Goal: Task Accomplishment & Management: Use online tool/utility

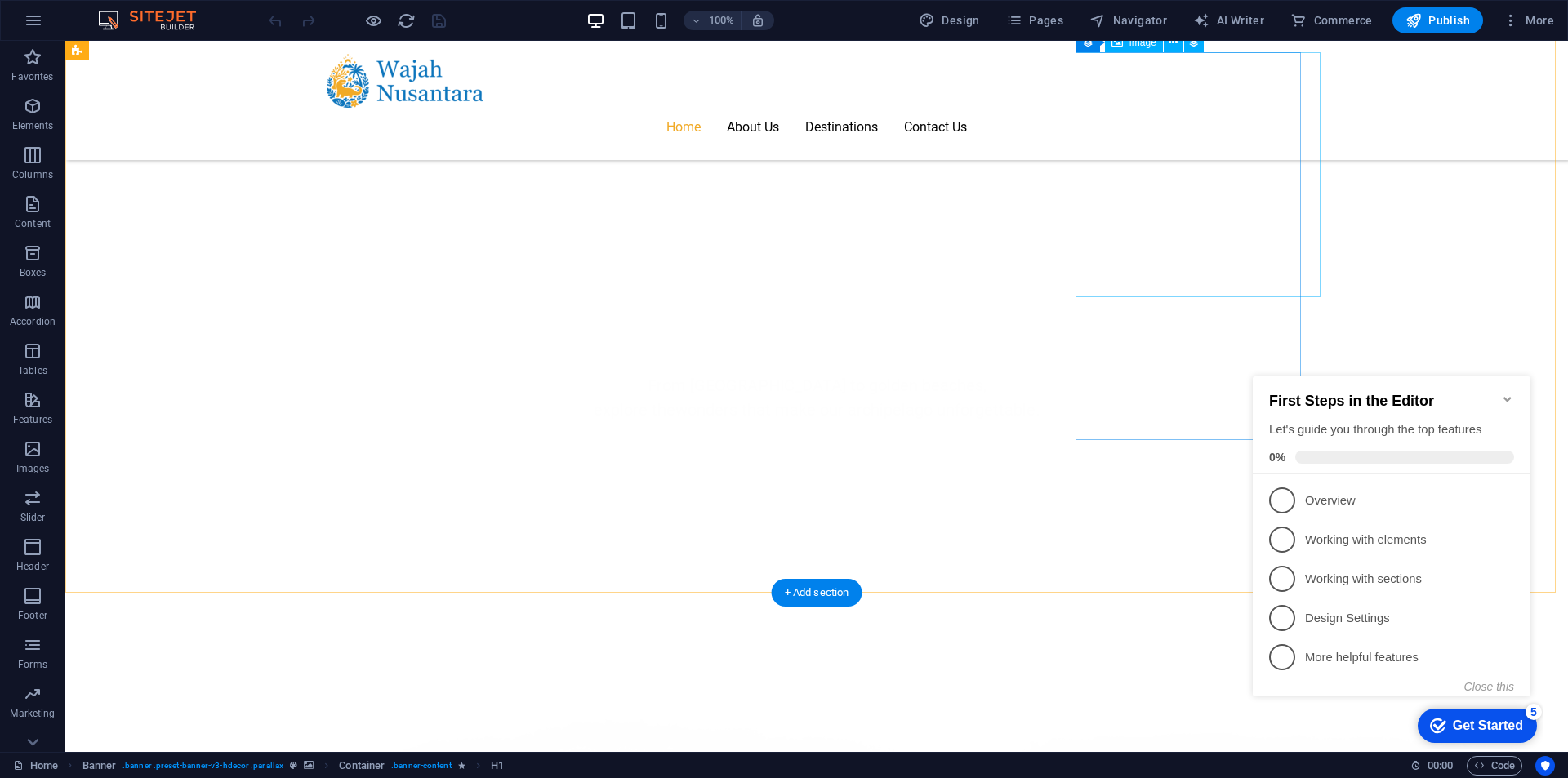
scroll to position [1062, 0]
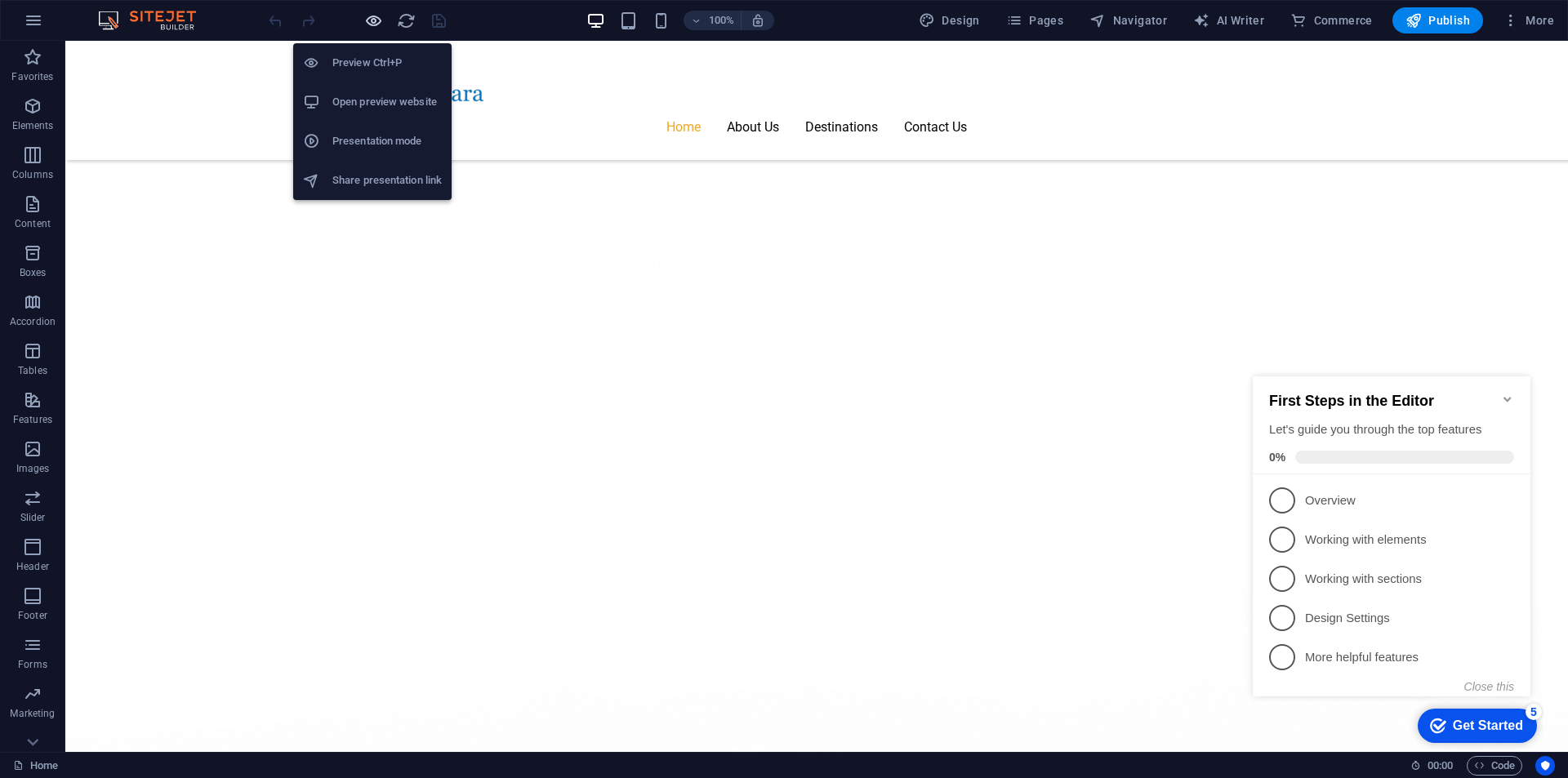
drag, startPoint x: 372, startPoint y: 20, endPoint x: 600, endPoint y: 192, distance: 285.6
click at [372, 20] on icon "button" at bounding box center [373, 21] width 19 height 19
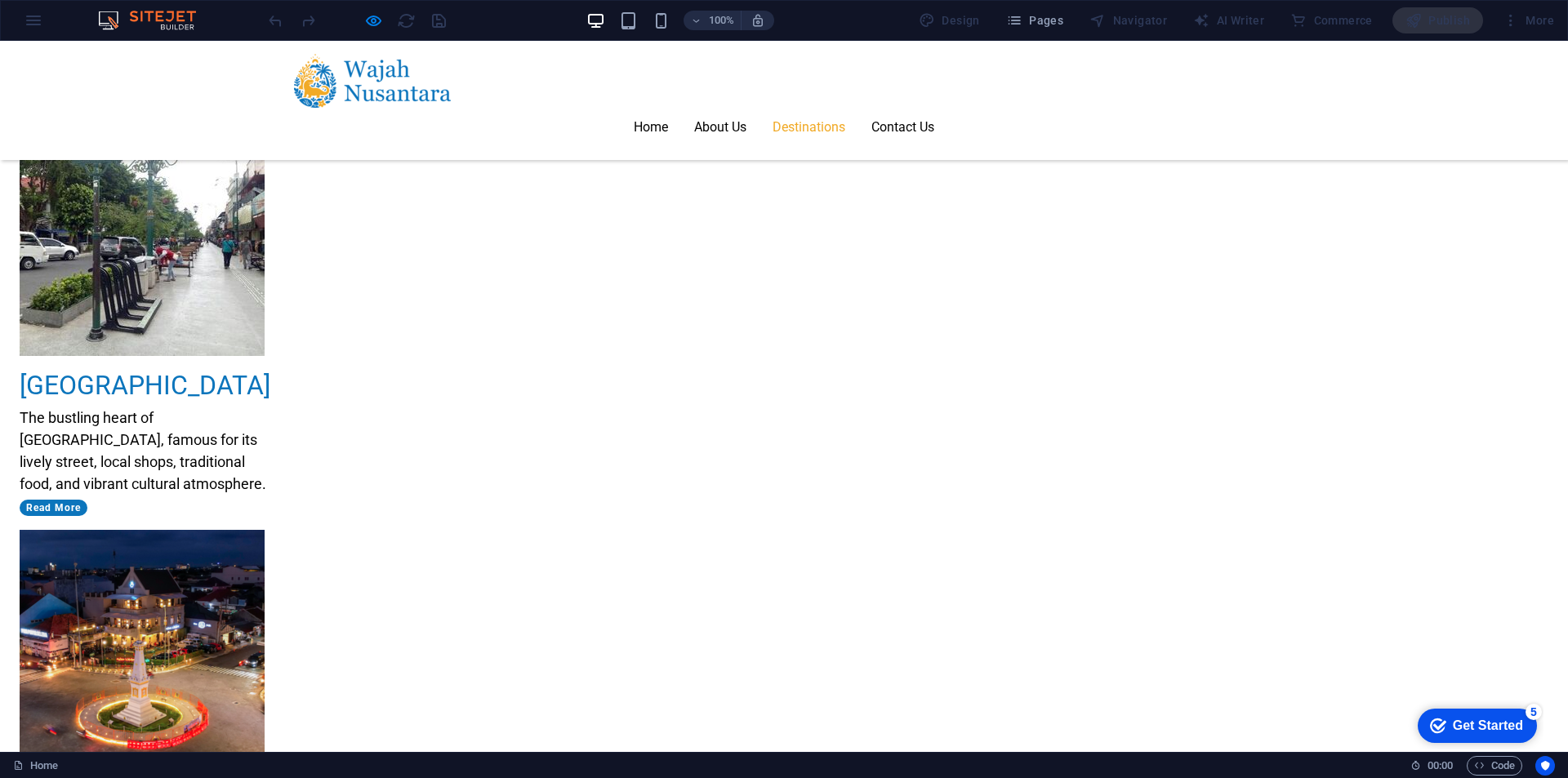
scroll to position [2471, 0]
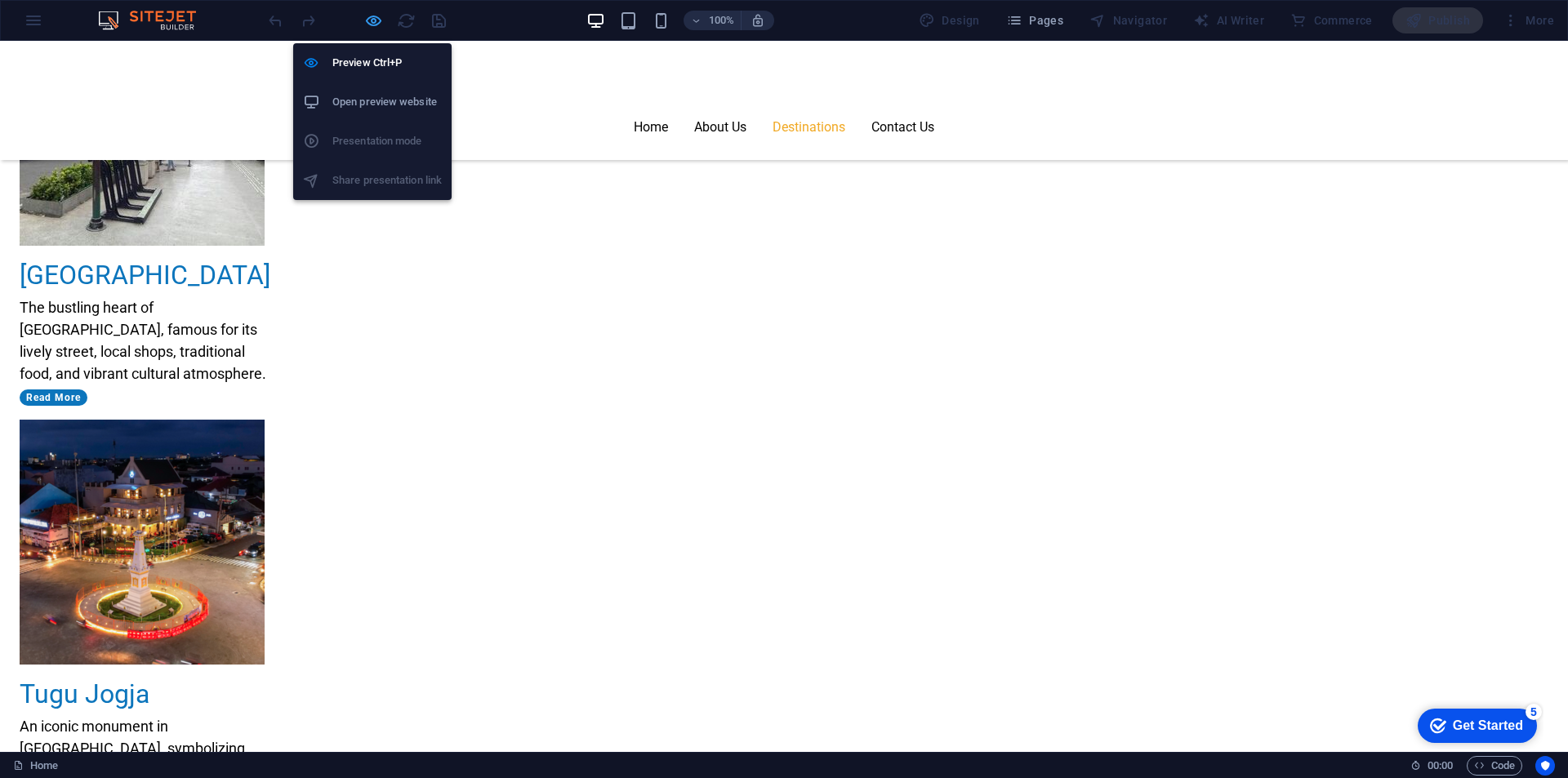
click at [377, 20] on icon "button" at bounding box center [373, 21] width 19 height 19
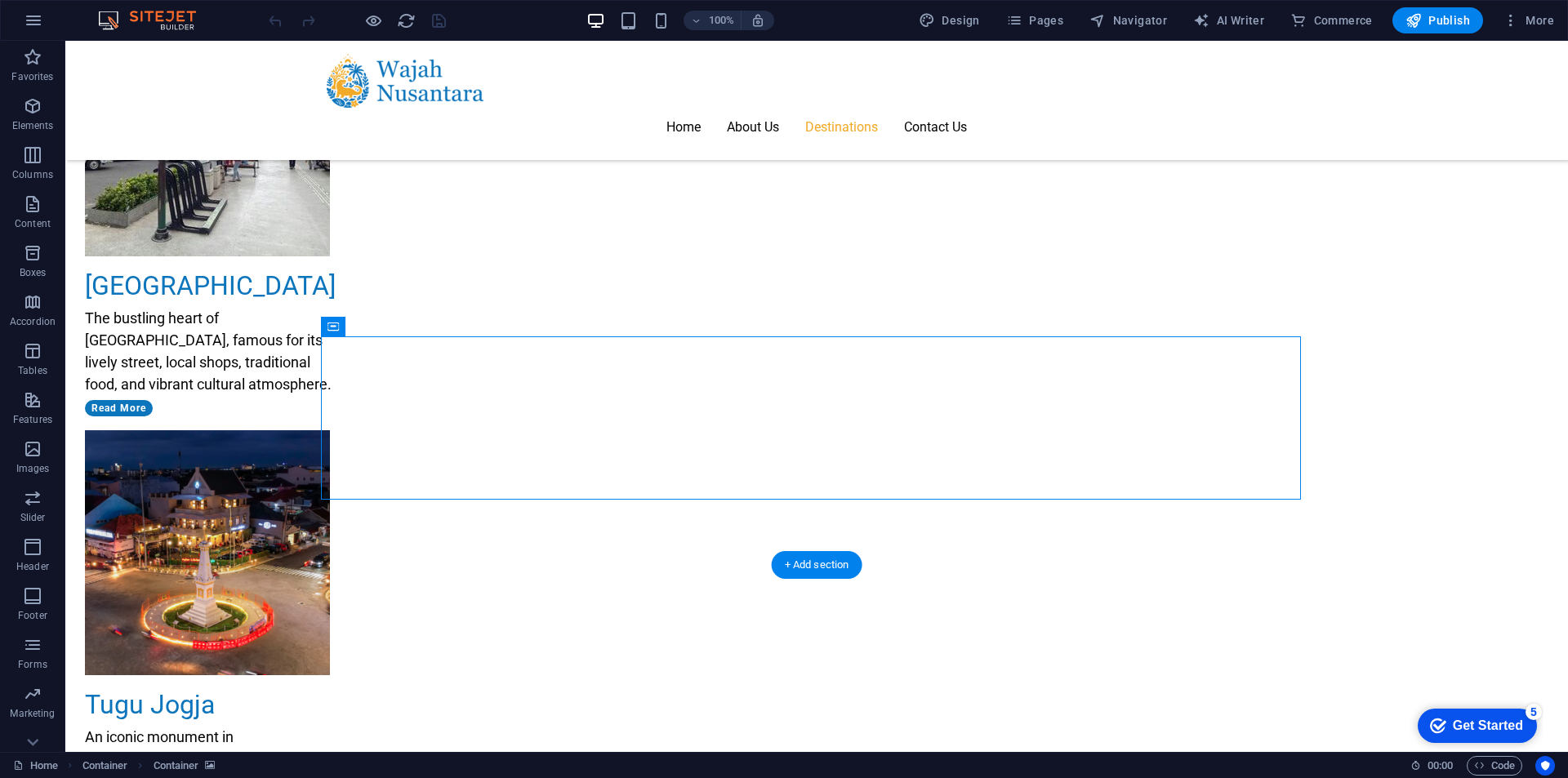
select select "px"
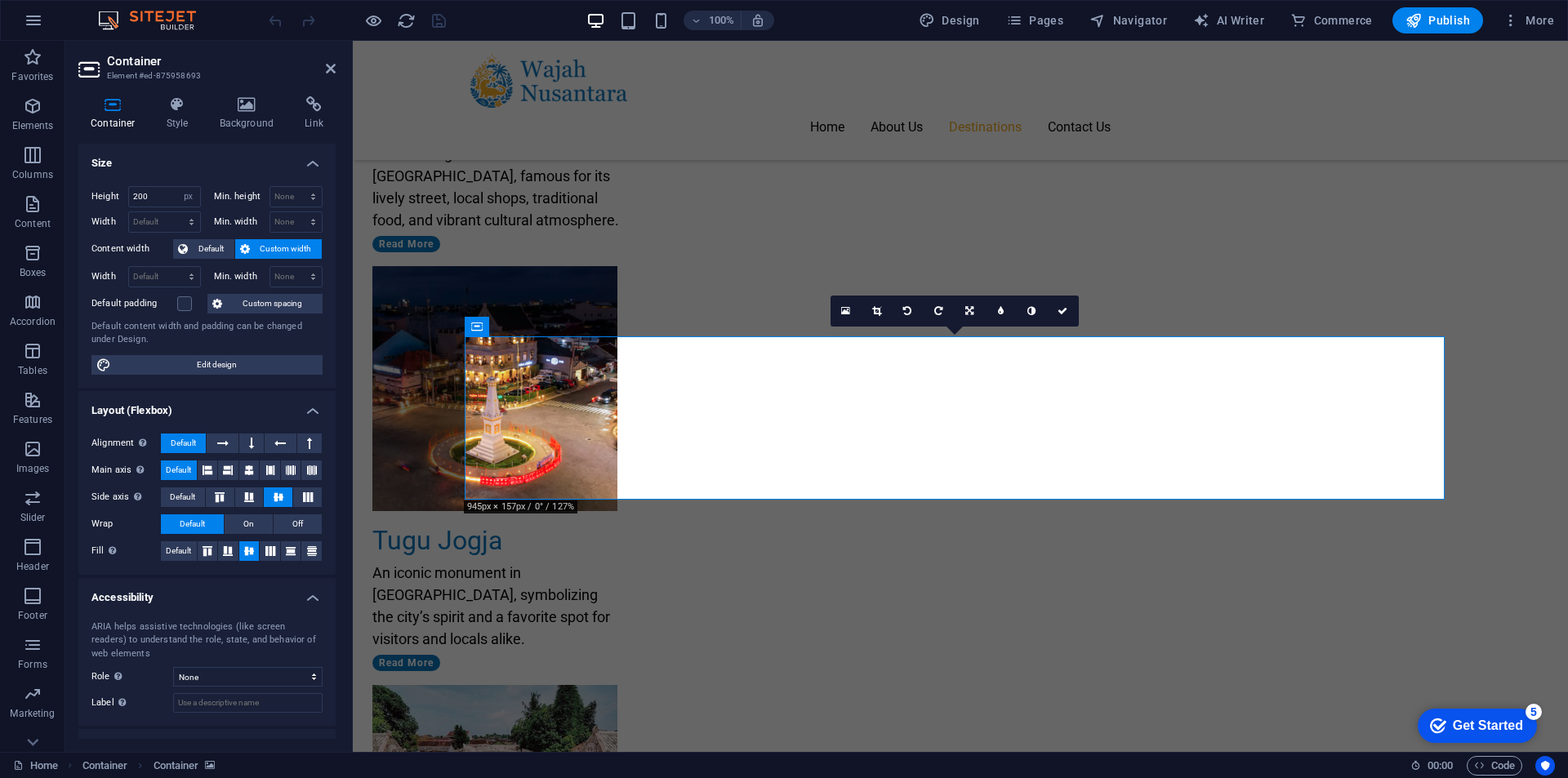
click at [241, 108] on icon at bounding box center [247, 104] width 79 height 16
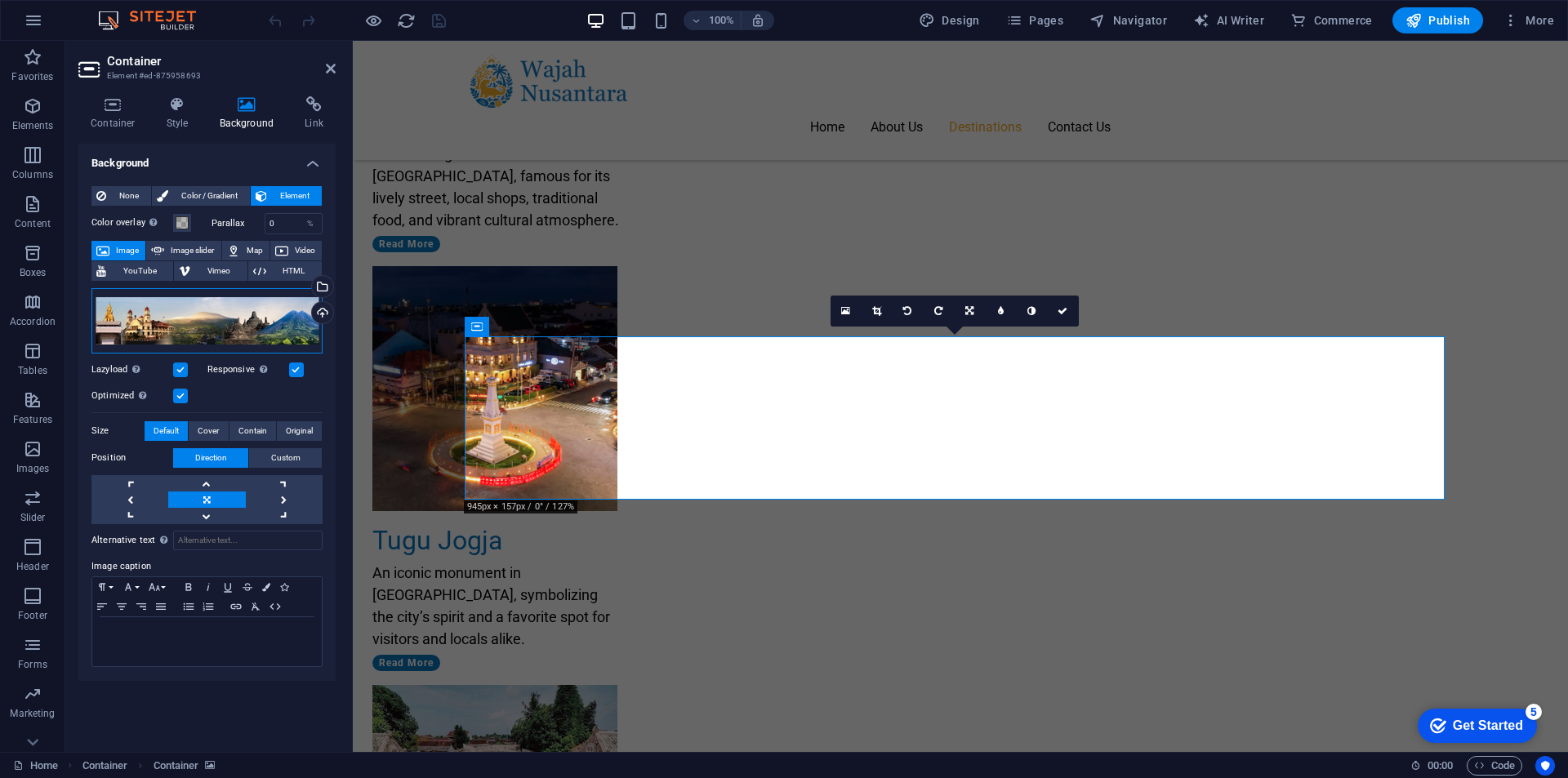
click at [234, 324] on div "Drag files here, click to choose files or select files from Files or our free s…" at bounding box center [207, 321] width 231 height 66
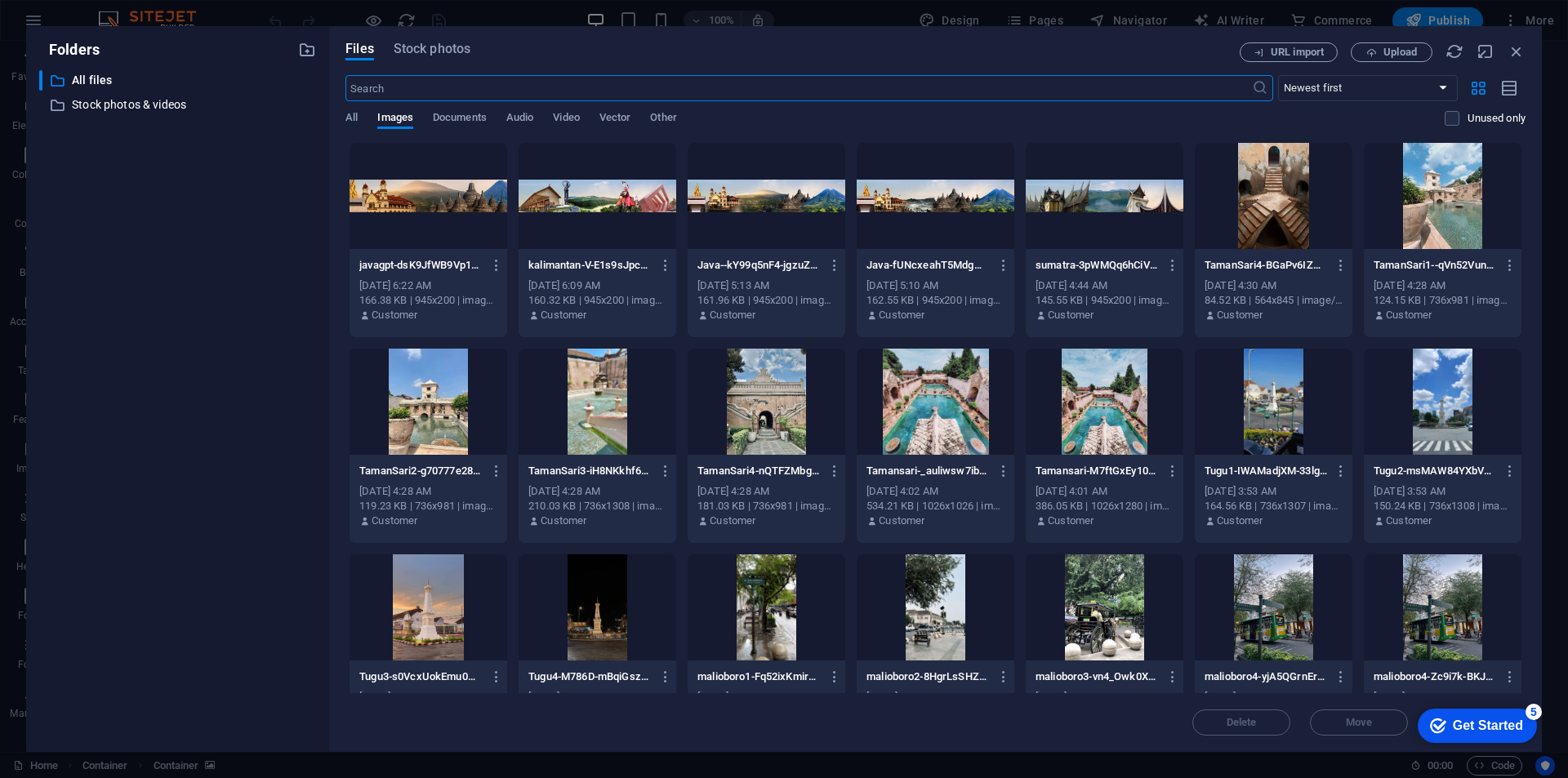
scroll to position [2399, 0]
click at [1401, 53] on span "Upload" at bounding box center [1400, 52] width 34 height 9
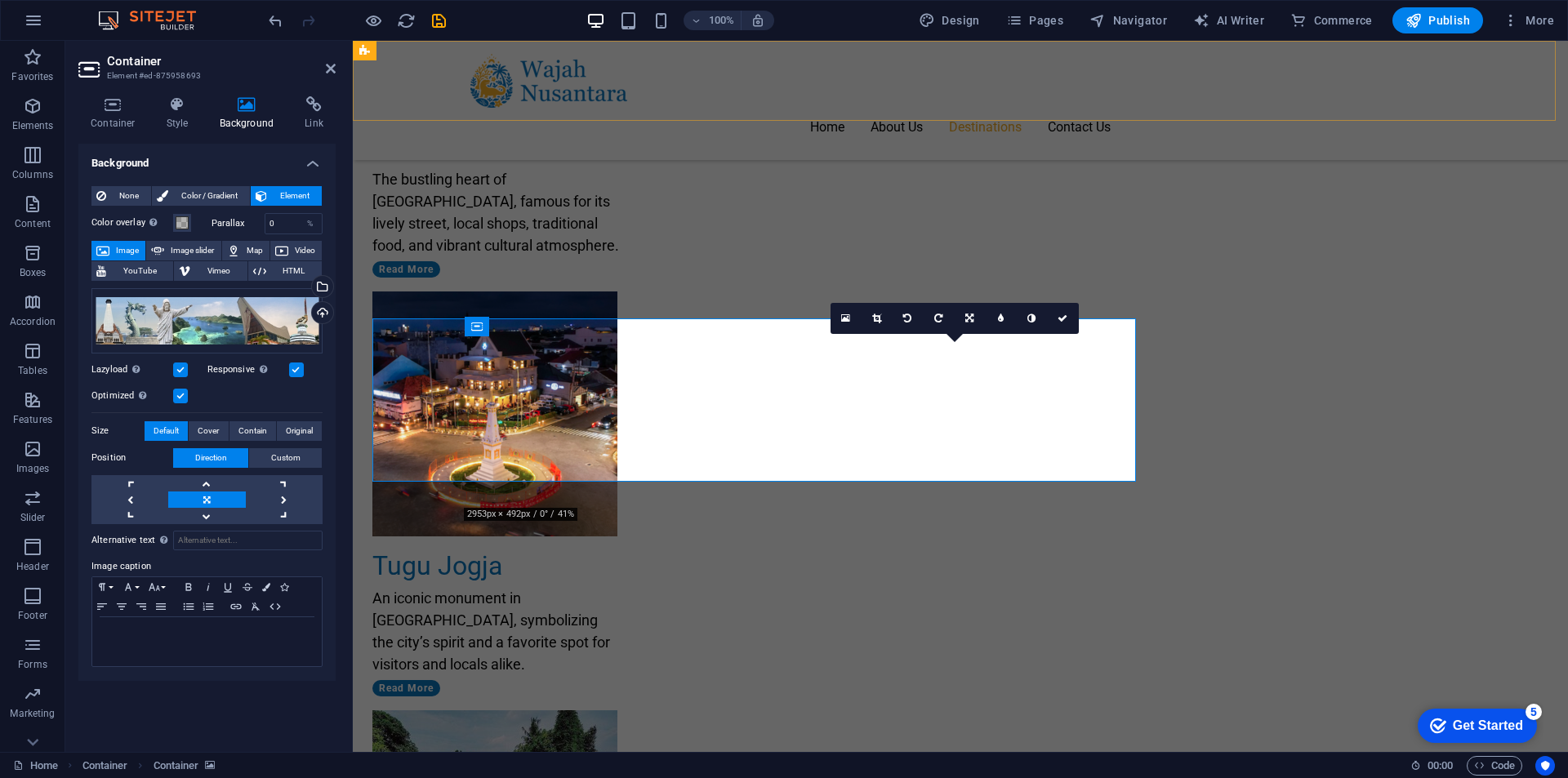
scroll to position [2424, 0]
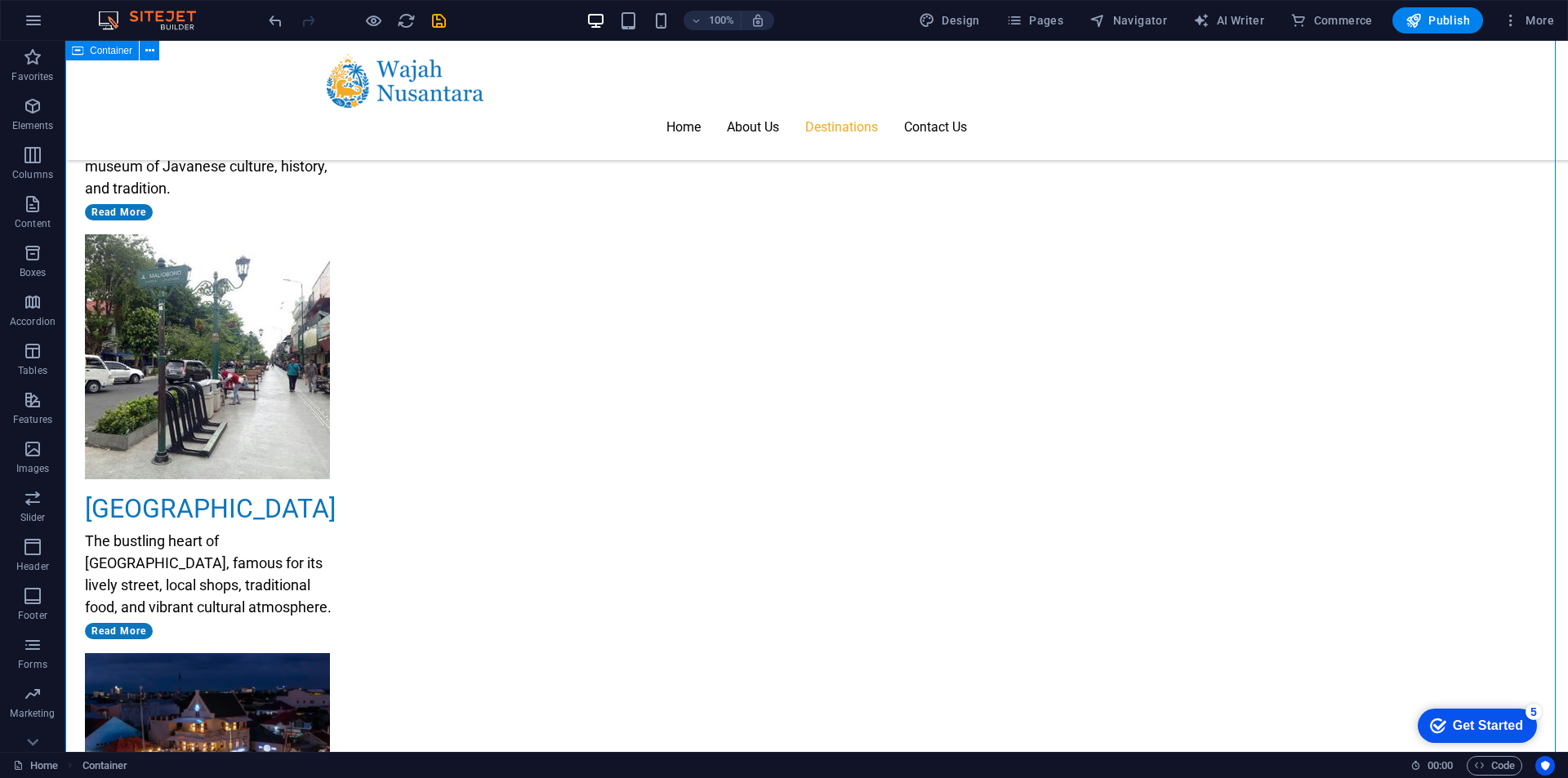
scroll to position [2191, 0]
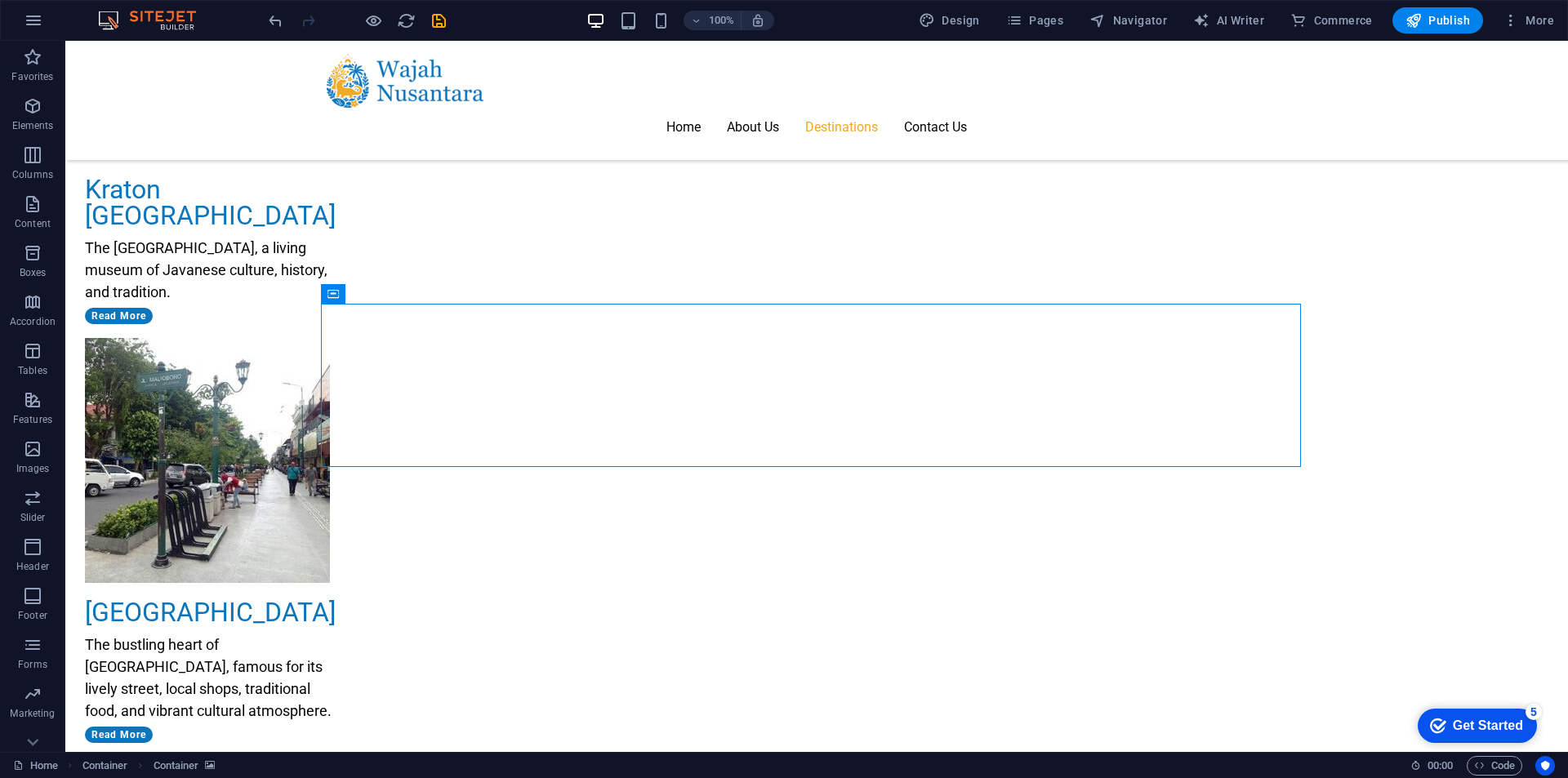
select select "px"
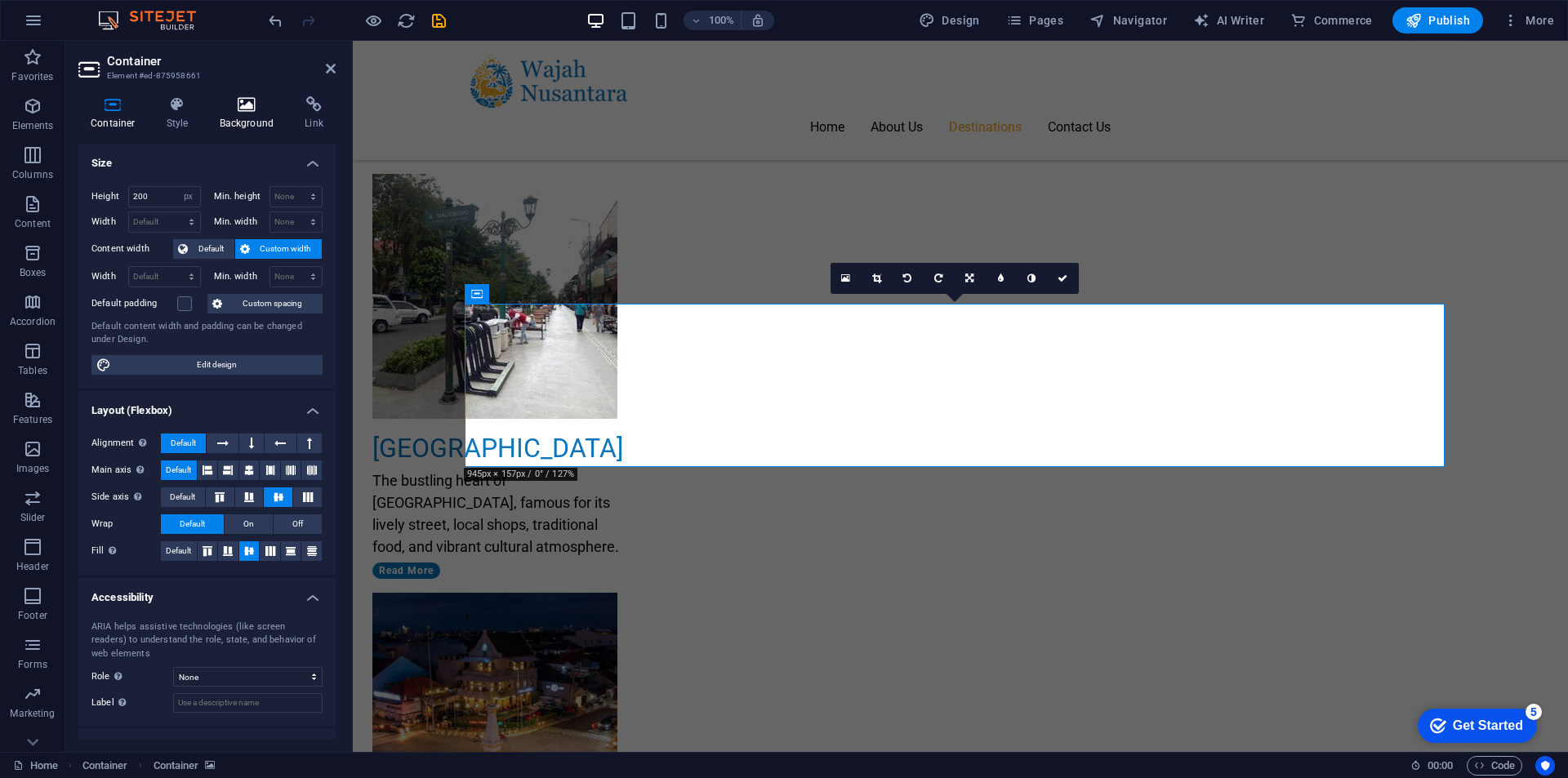
click at [243, 117] on h4 "Background" at bounding box center [249, 114] width 85 height 35
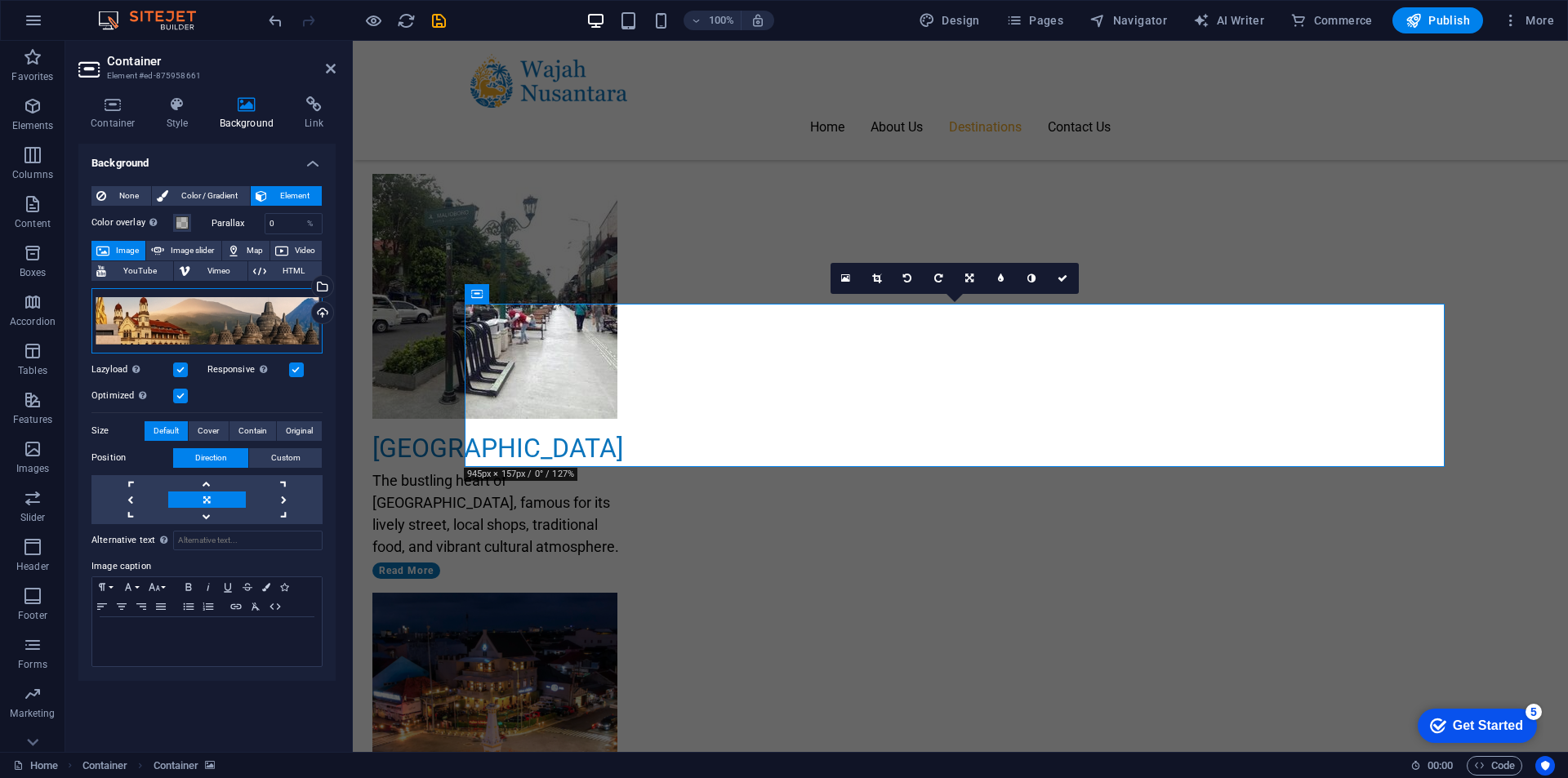
click at [247, 323] on div "Drag files here, click to choose files or select files from Files or our free s…" at bounding box center [207, 321] width 231 height 66
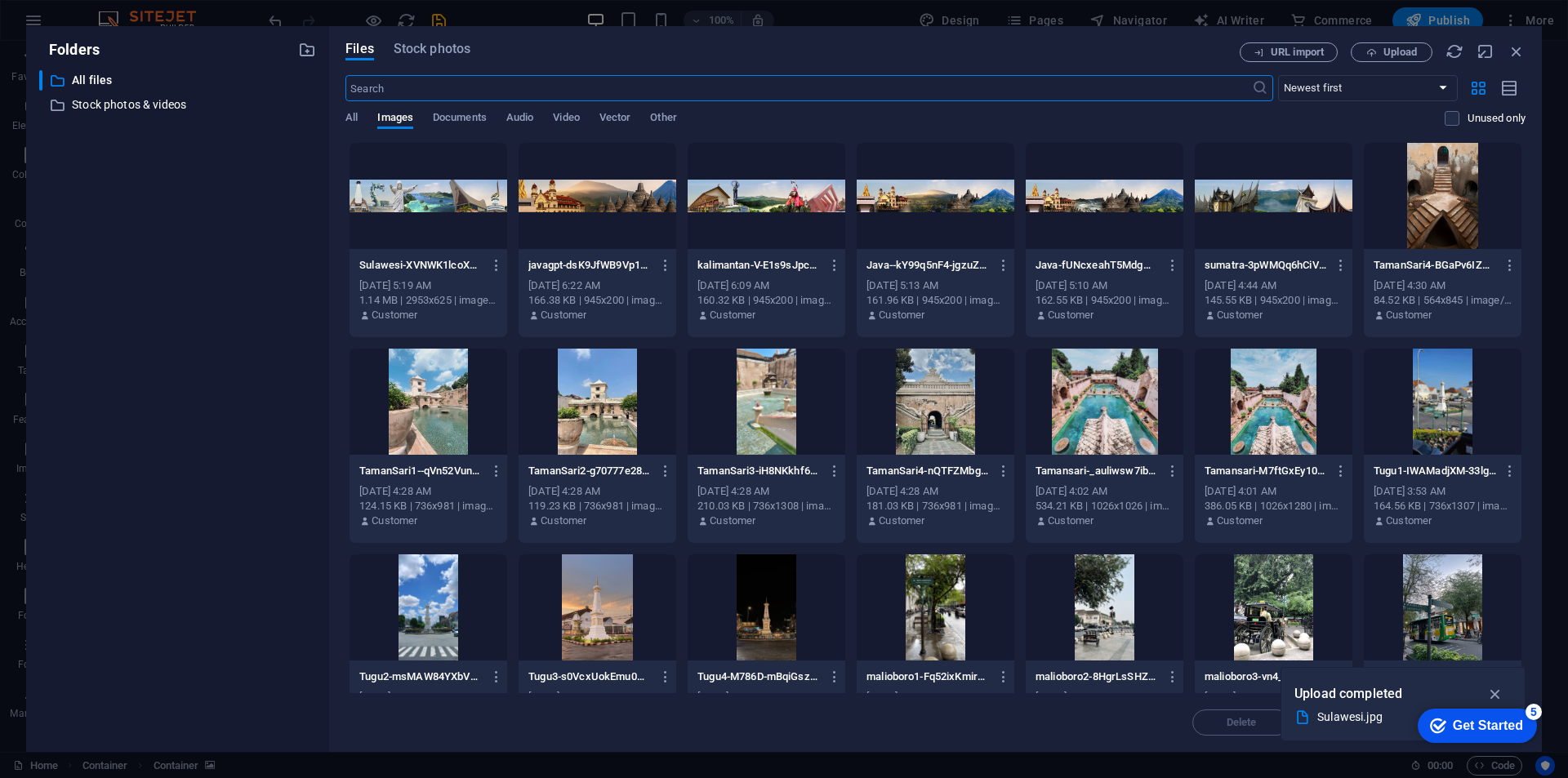
scroll to position [2072, 0]
click at [1383, 53] on span "Upload" at bounding box center [1400, 52] width 34 height 9
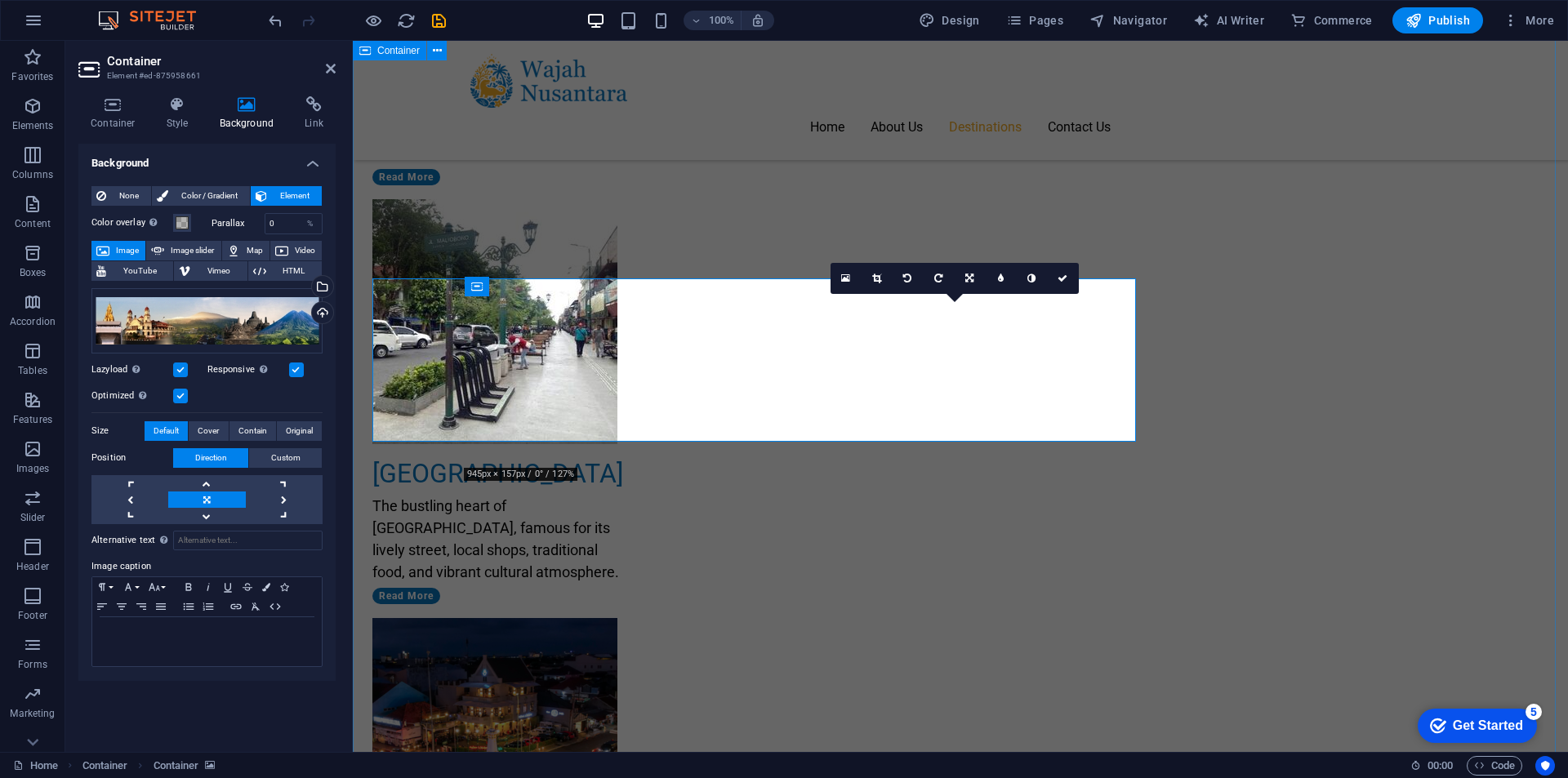
scroll to position [2098, 0]
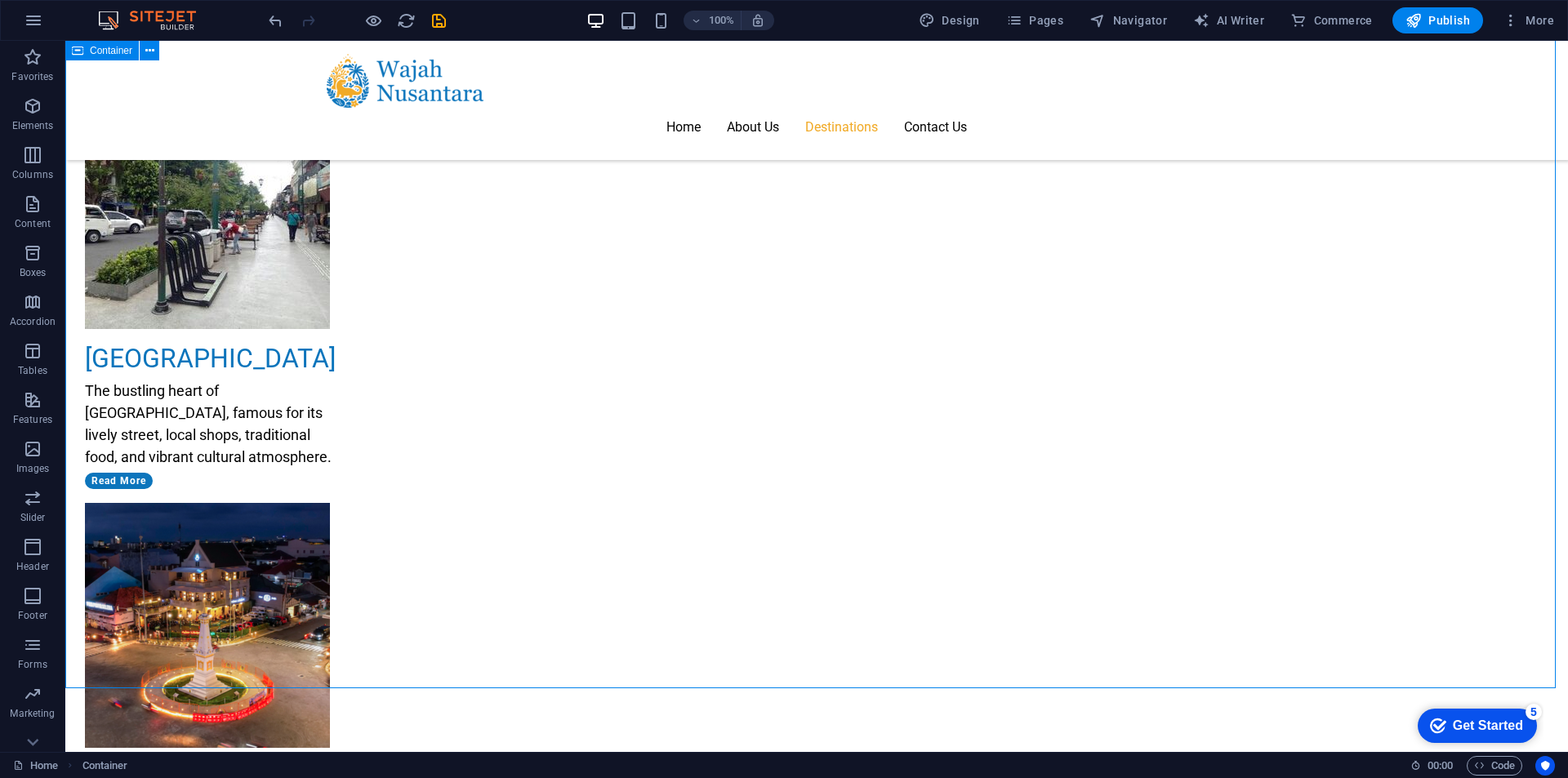
scroll to position [2436, 0]
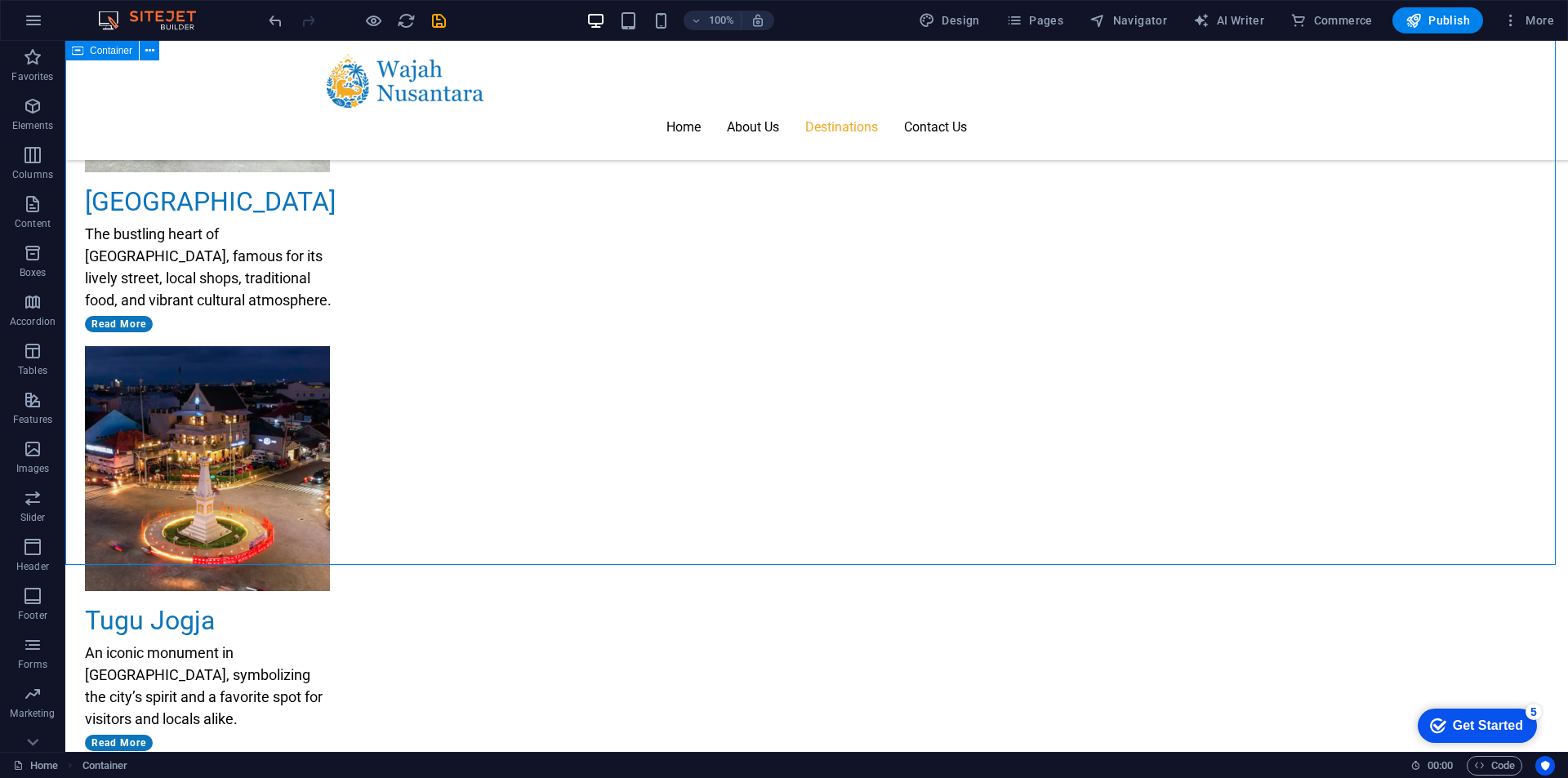
scroll to position [2518, 0]
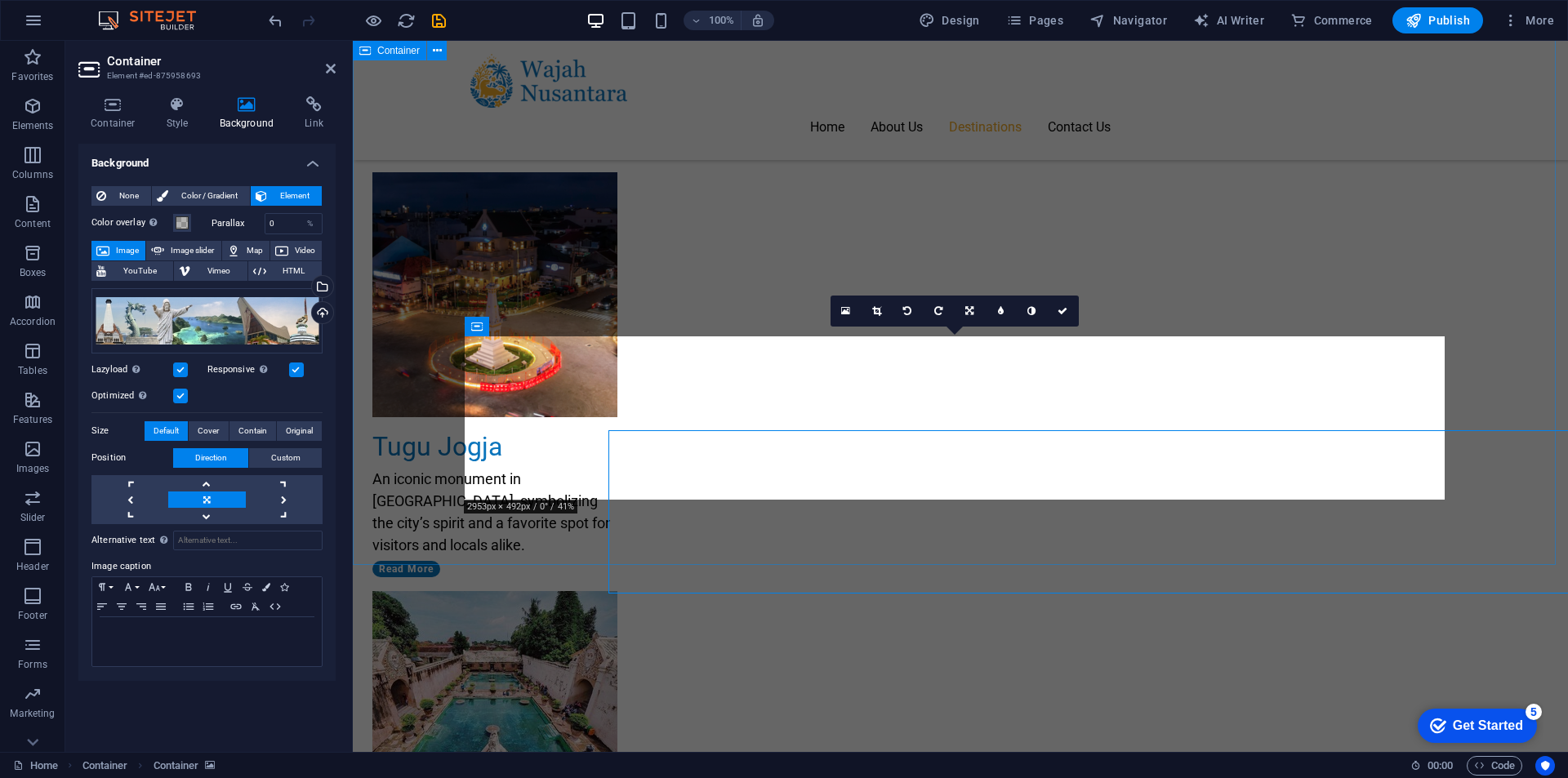
scroll to position [2424, 0]
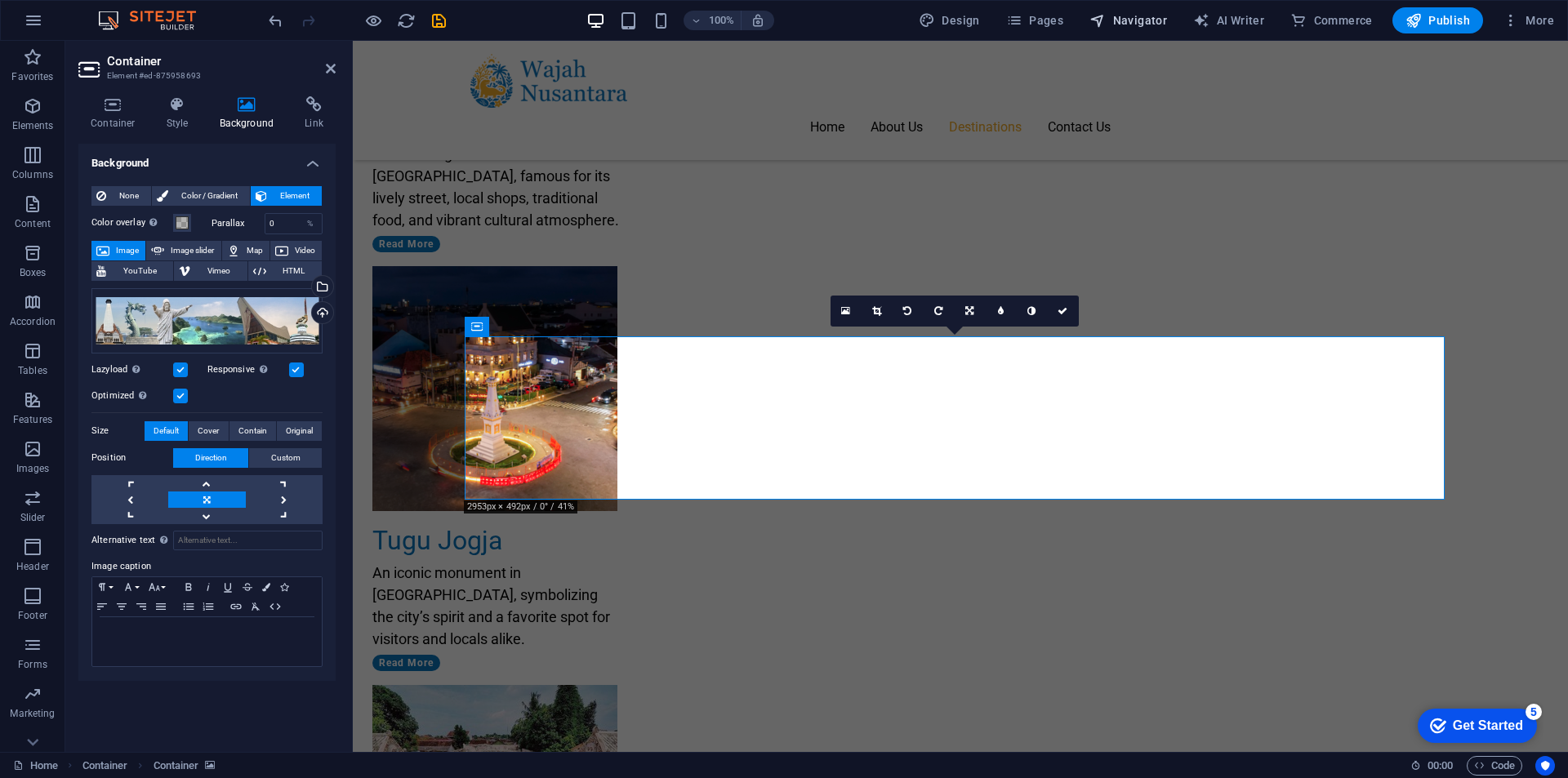
click at [1164, 32] on button "Navigator" at bounding box center [1128, 21] width 91 height 26
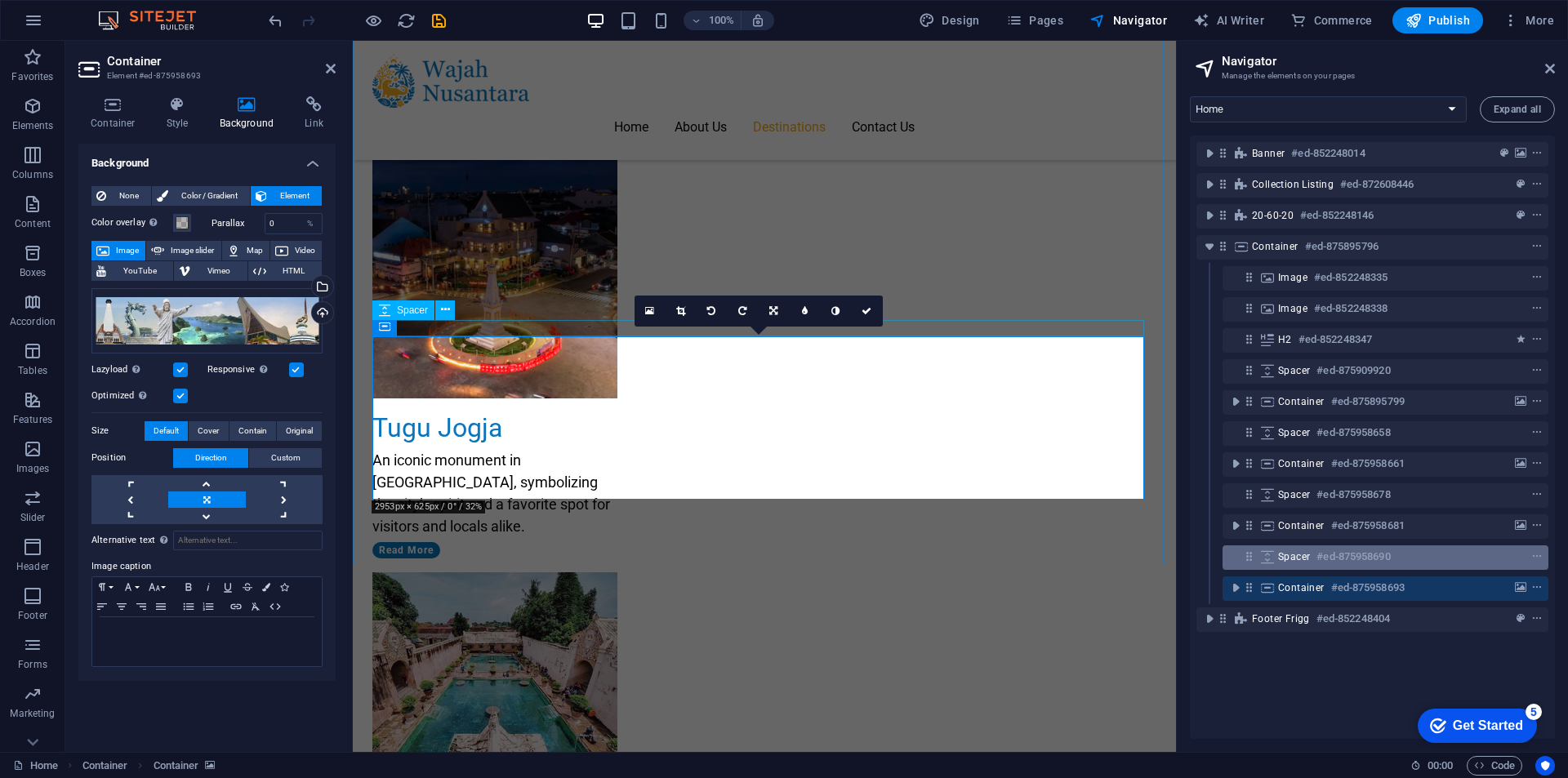
click at [1292, 553] on span "Spacer" at bounding box center [1294, 556] width 32 height 13
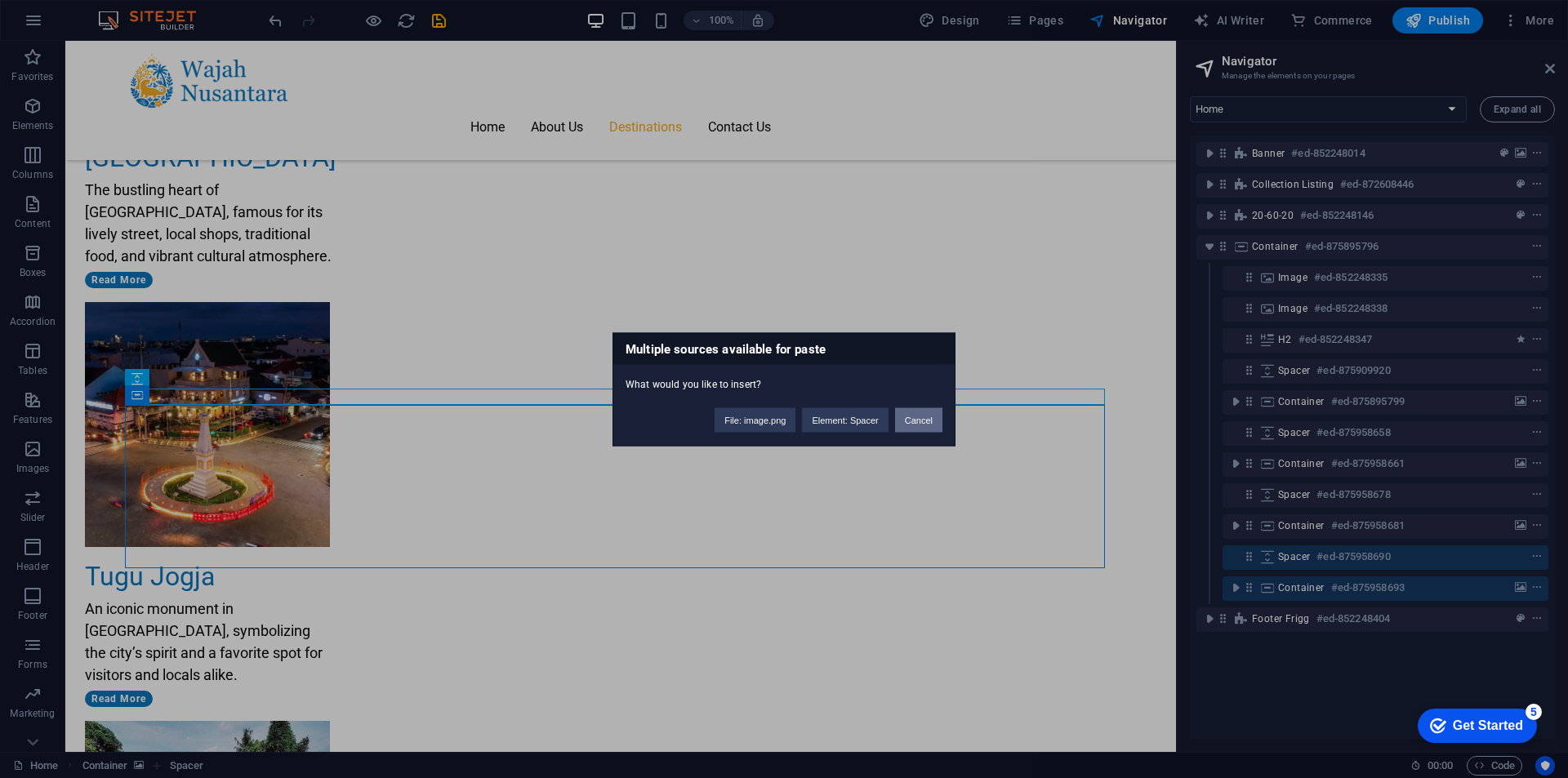
click at [937, 420] on button "Cancel" at bounding box center [919, 419] width 47 height 24
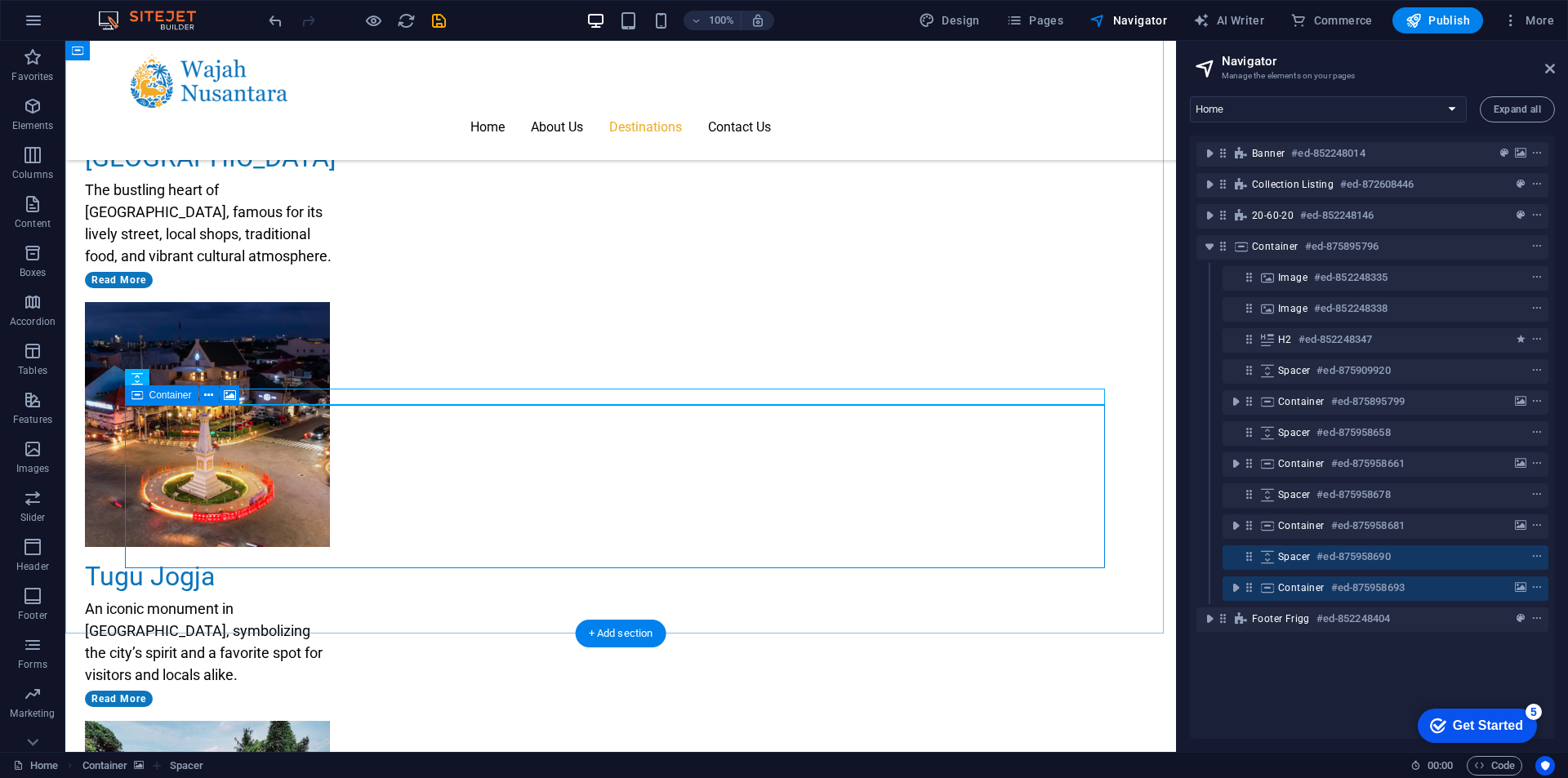
click at [1306, 588] on span "Container" at bounding box center [1301, 587] width 47 height 13
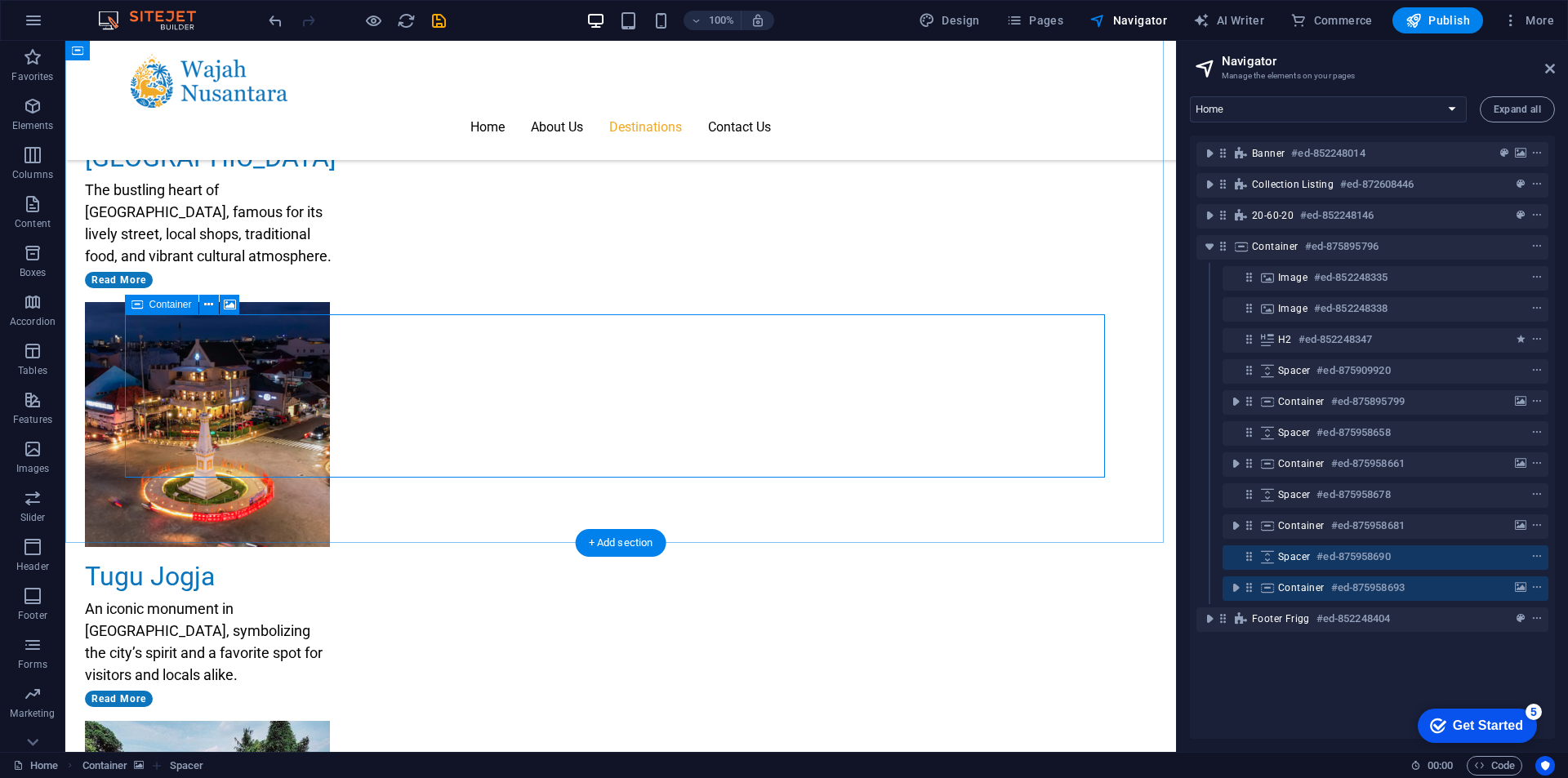
scroll to position [2438, 0]
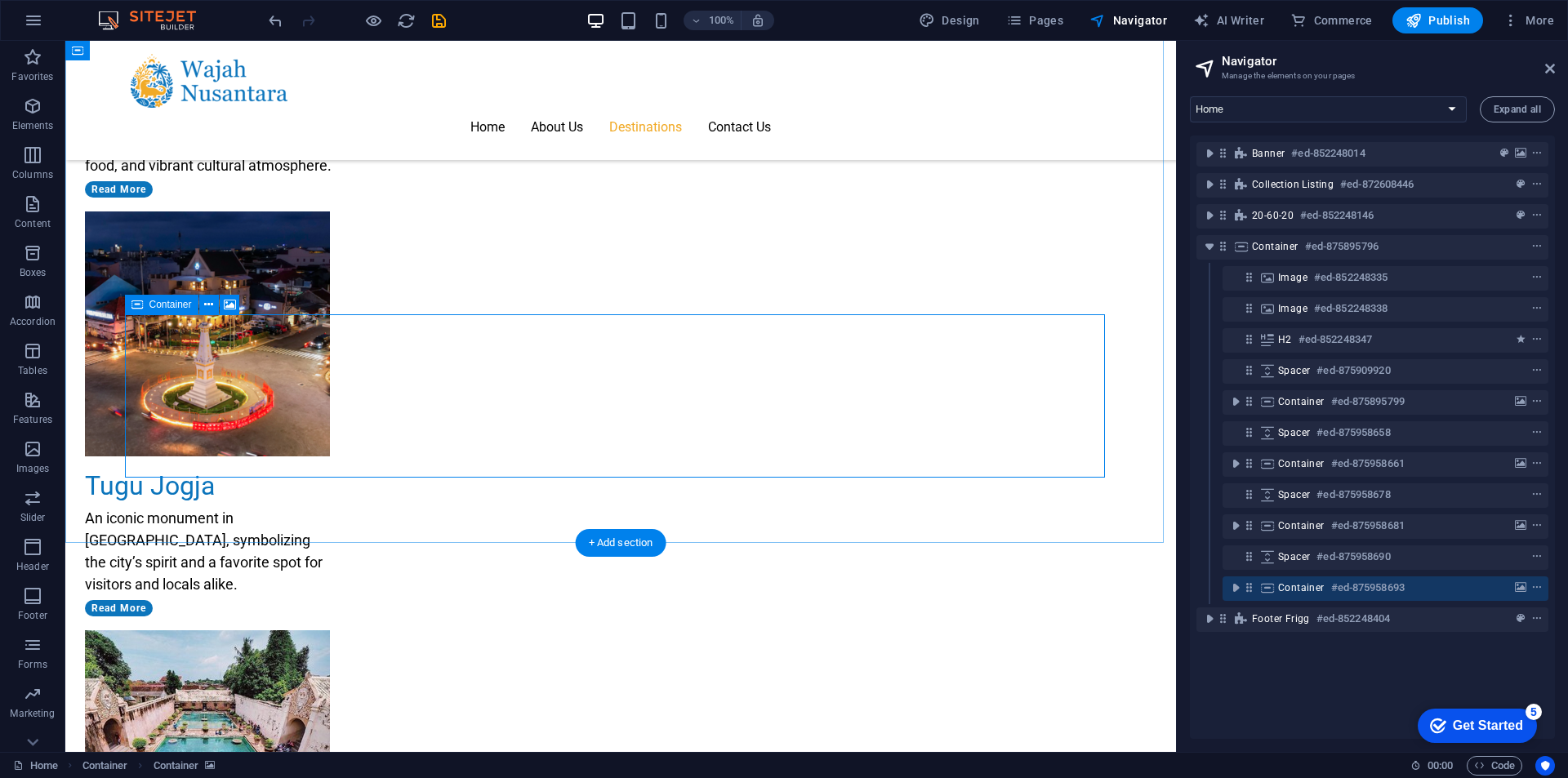
click at [1254, 587] on icon at bounding box center [1249, 587] width 14 height 14
click at [1537, 591] on icon "context-menu" at bounding box center [1536, 587] width 11 height 11
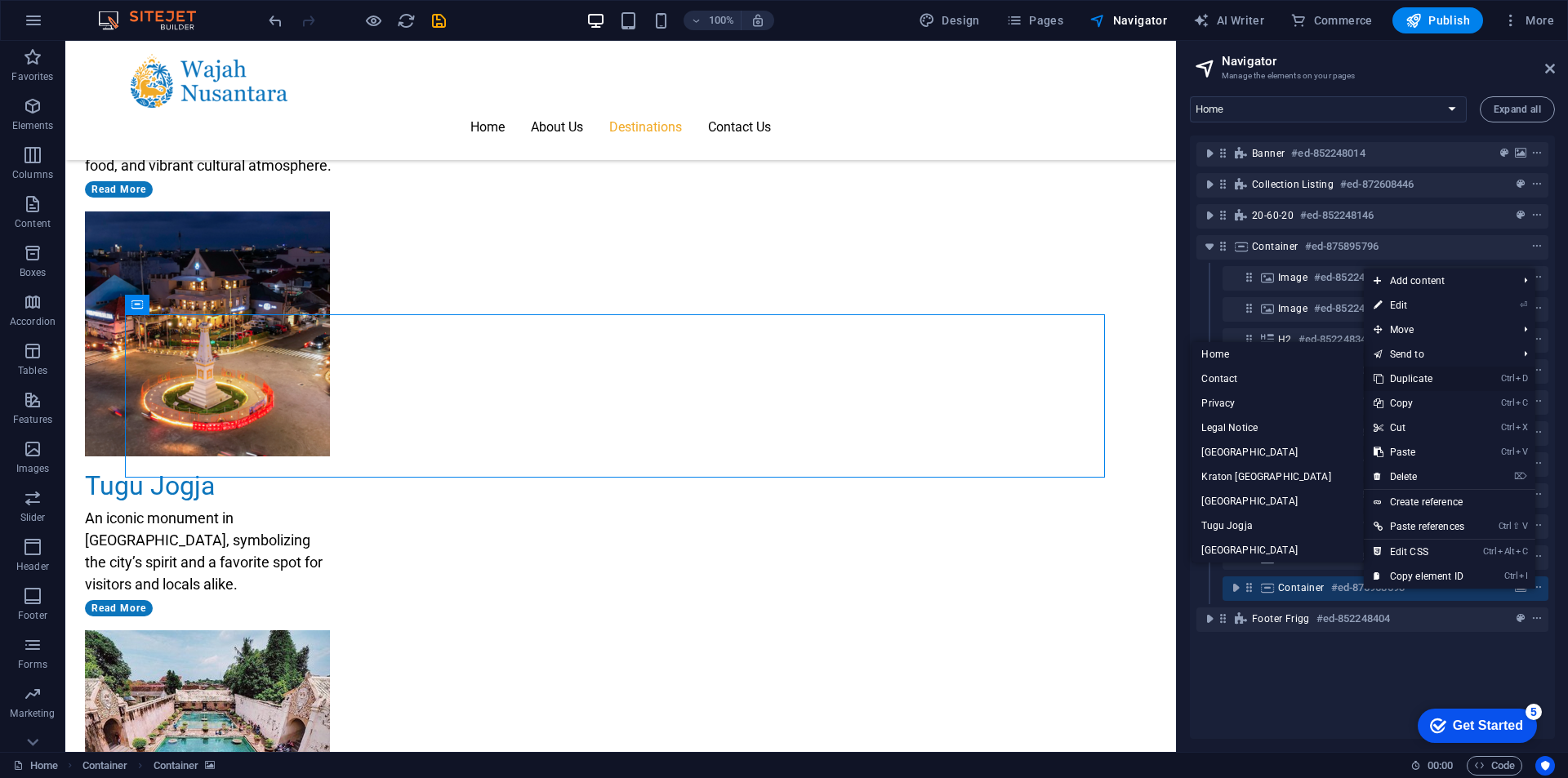
click at [1432, 377] on link "Ctrl D Duplicate" at bounding box center [1419, 379] width 110 height 24
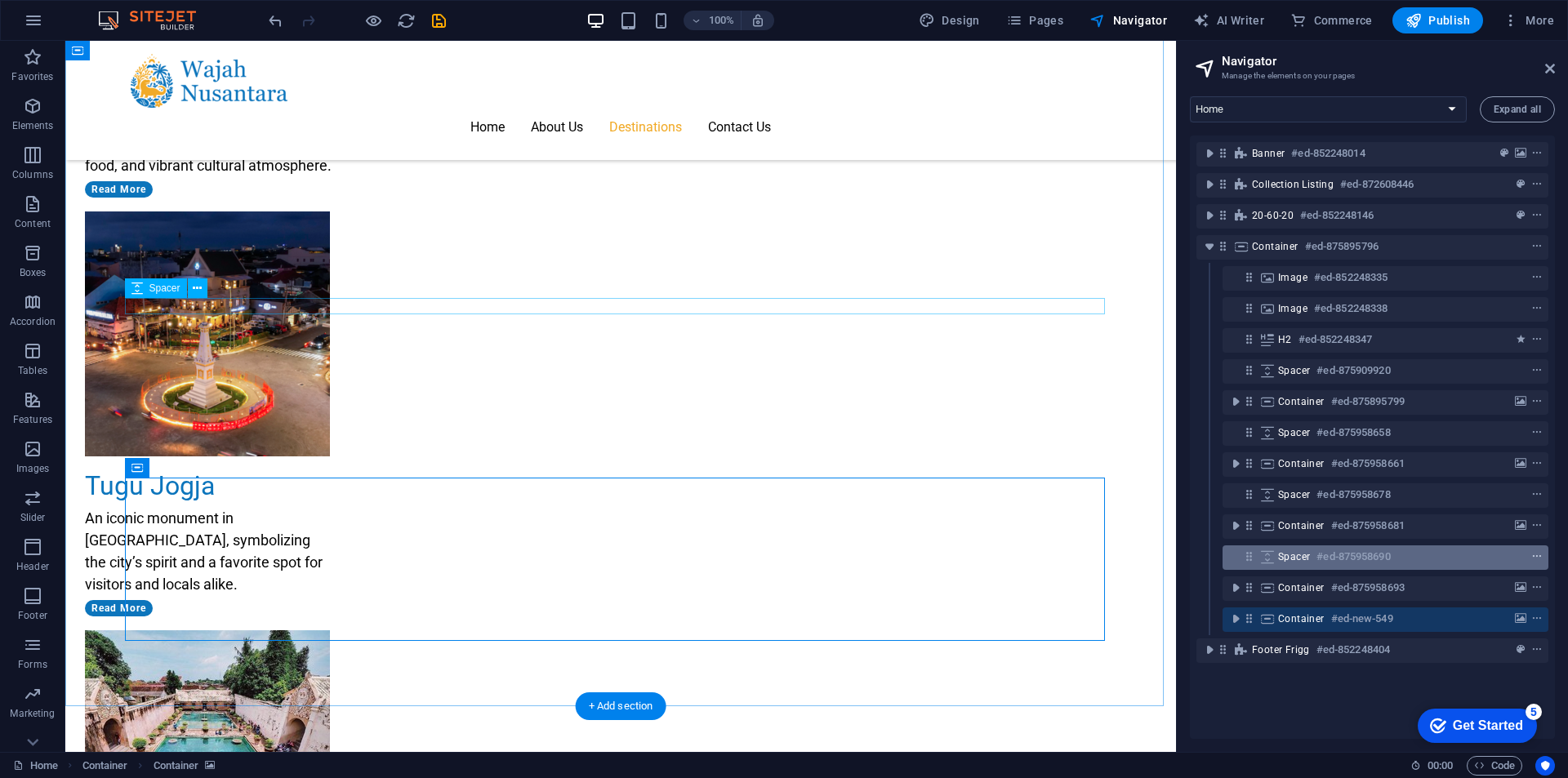
click at [1534, 555] on icon "context-menu" at bounding box center [1536, 556] width 11 height 11
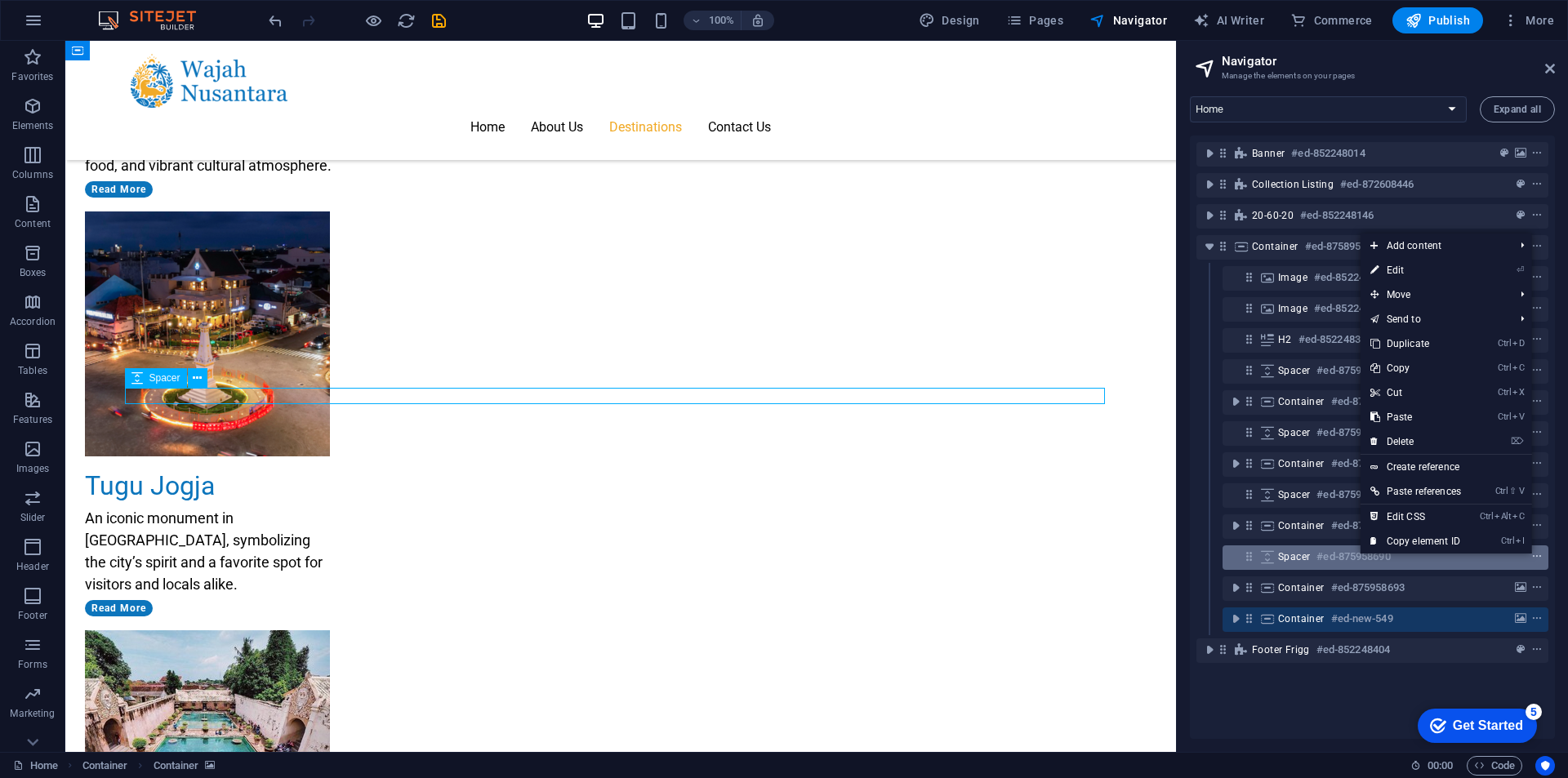
scroll to position [2349, 0]
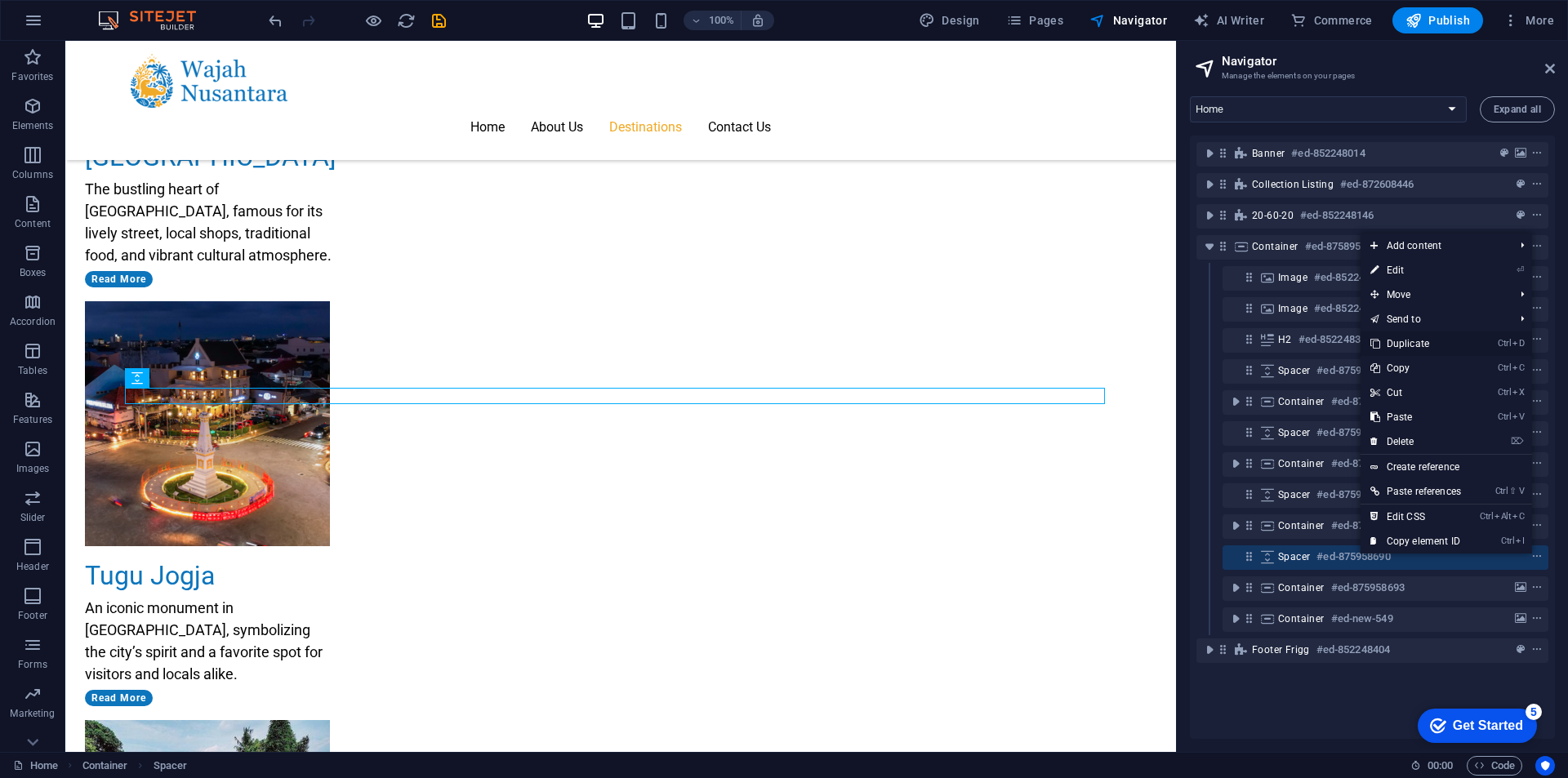
click at [1406, 342] on link "Ctrl D Duplicate" at bounding box center [1415, 343] width 110 height 24
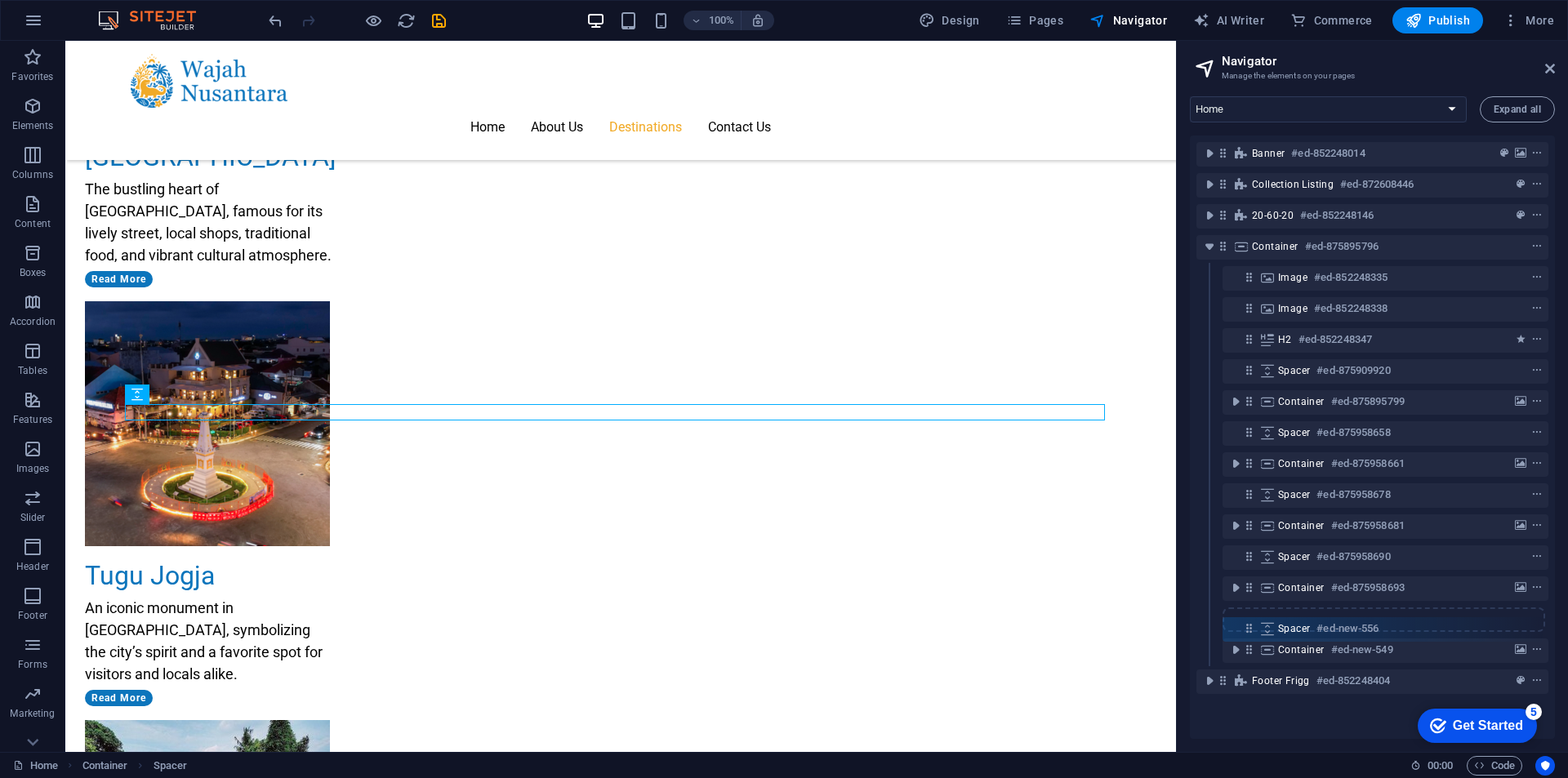
drag, startPoint x: 1251, startPoint y: 593, endPoint x: 1251, endPoint y: 631, distance: 38.0
click at [1251, 631] on div "Banner #ed-852248014 Collection listing #ed-872608446 20-60-20 #ed-852248146 Co…" at bounding box center [1372, 437] width 365 height 604
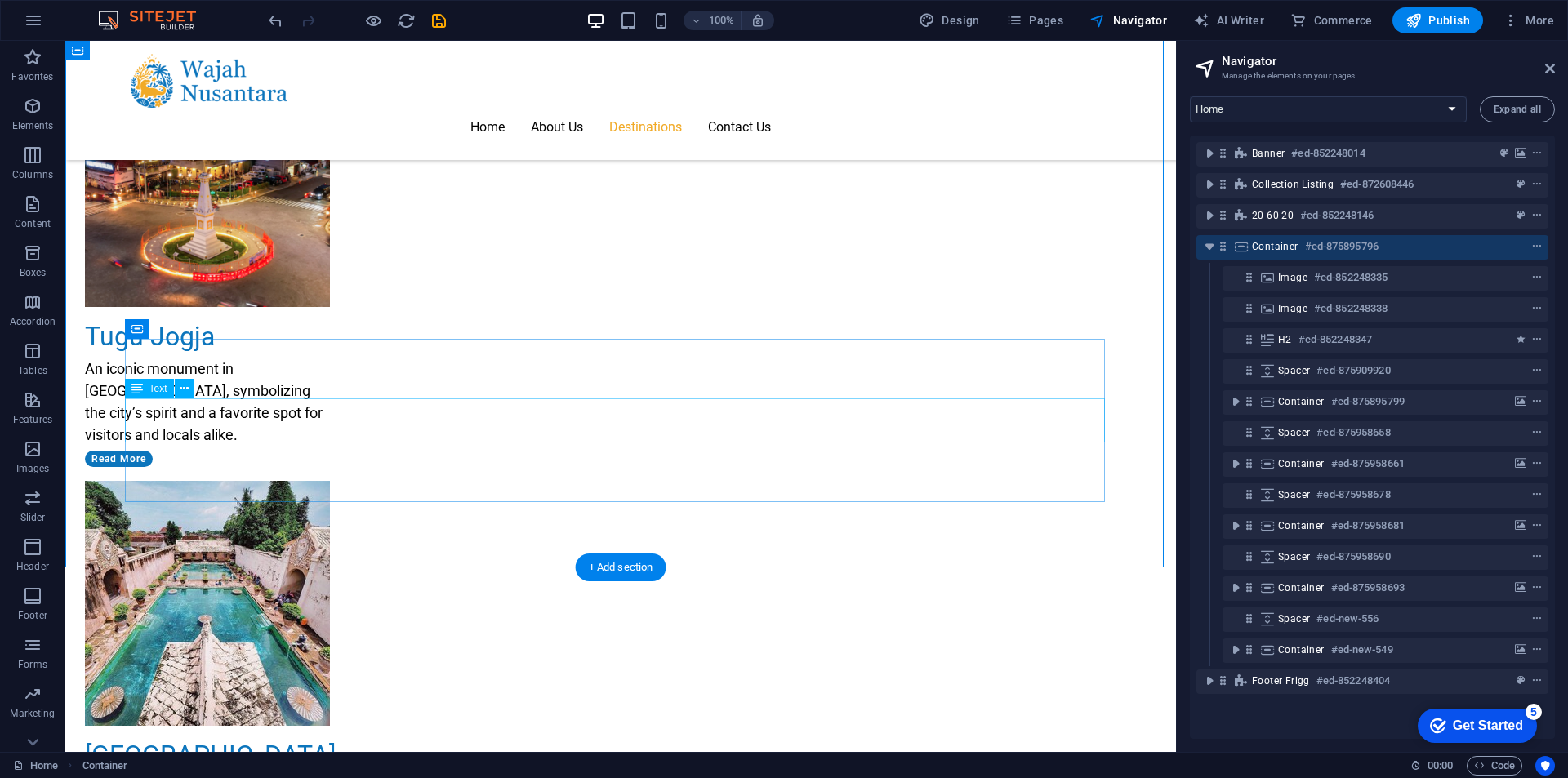
scroll to position [2594, 0]
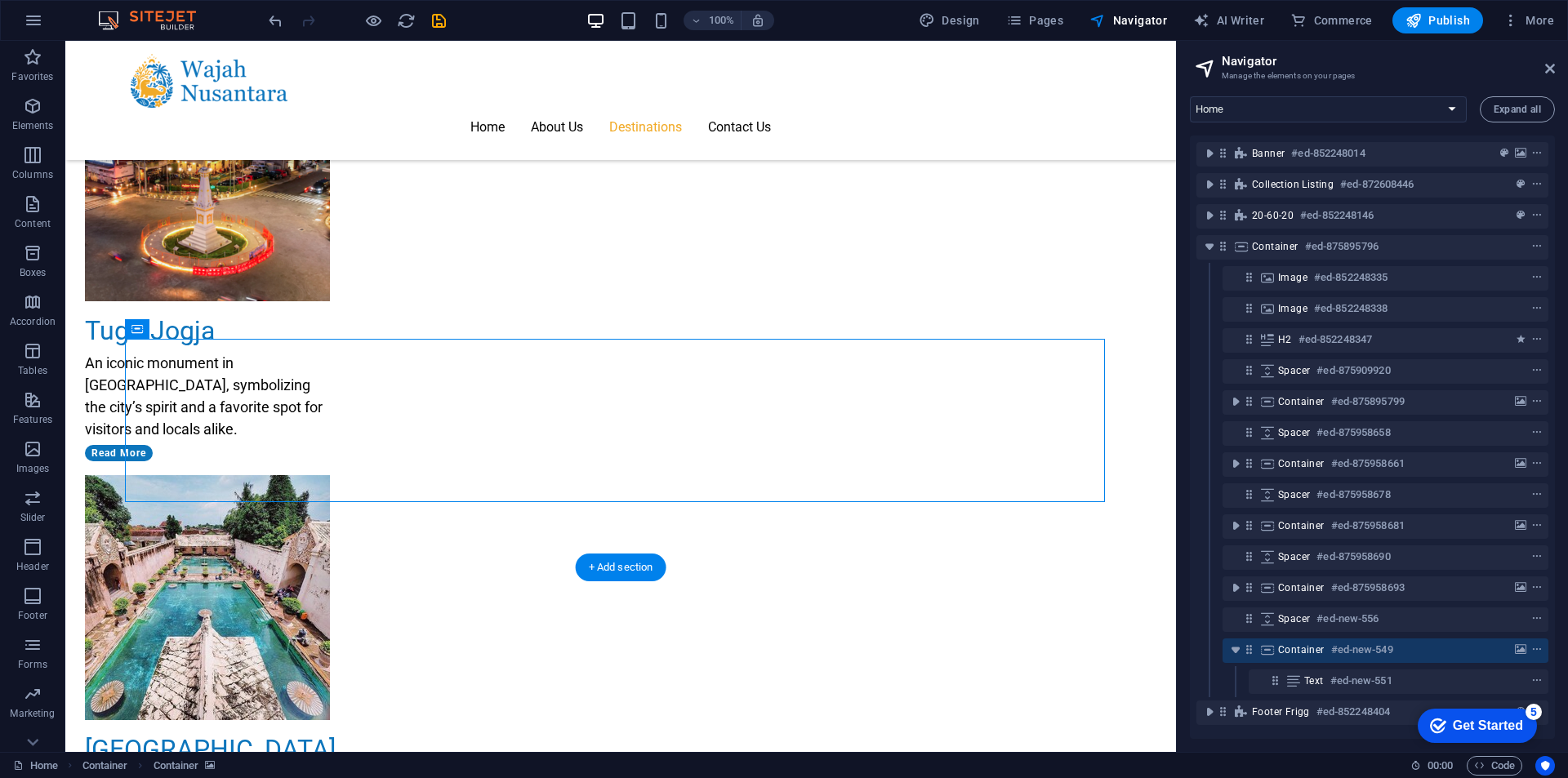
select select "px"
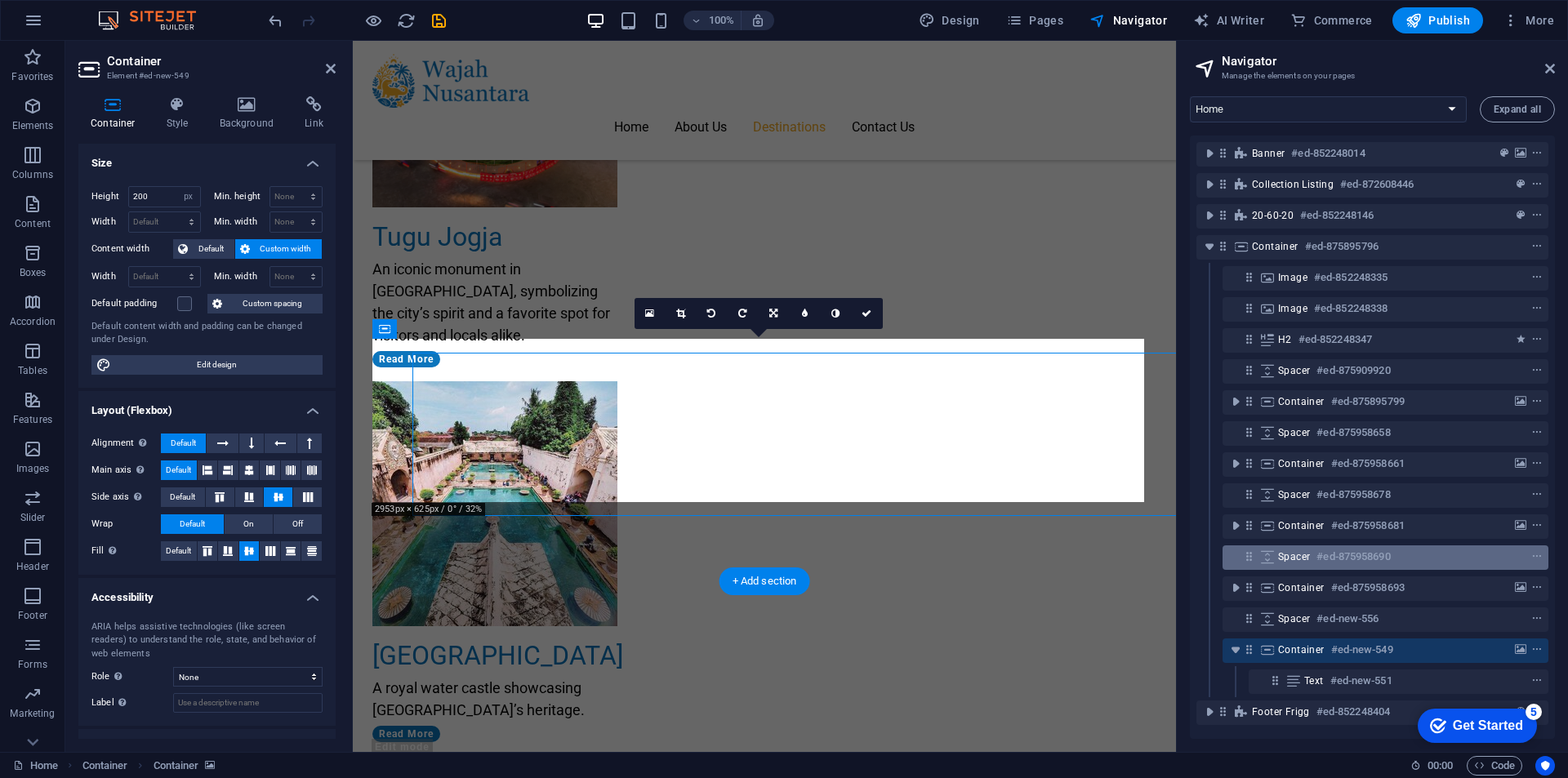
scroll to position [2580, 0]
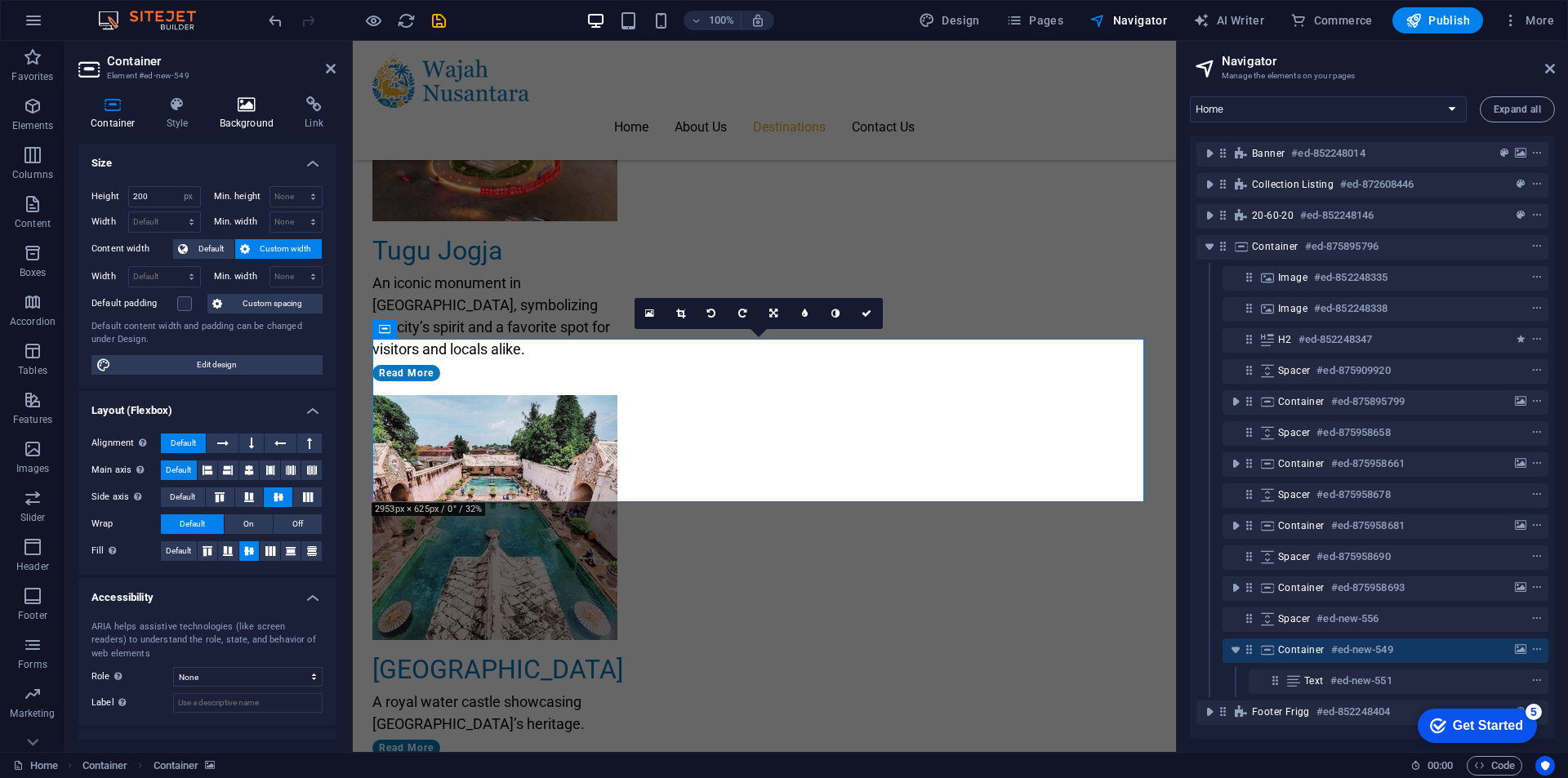
click at [233, 115] on h4 "Background" at bounding box center [249, 114] width 85 height 35
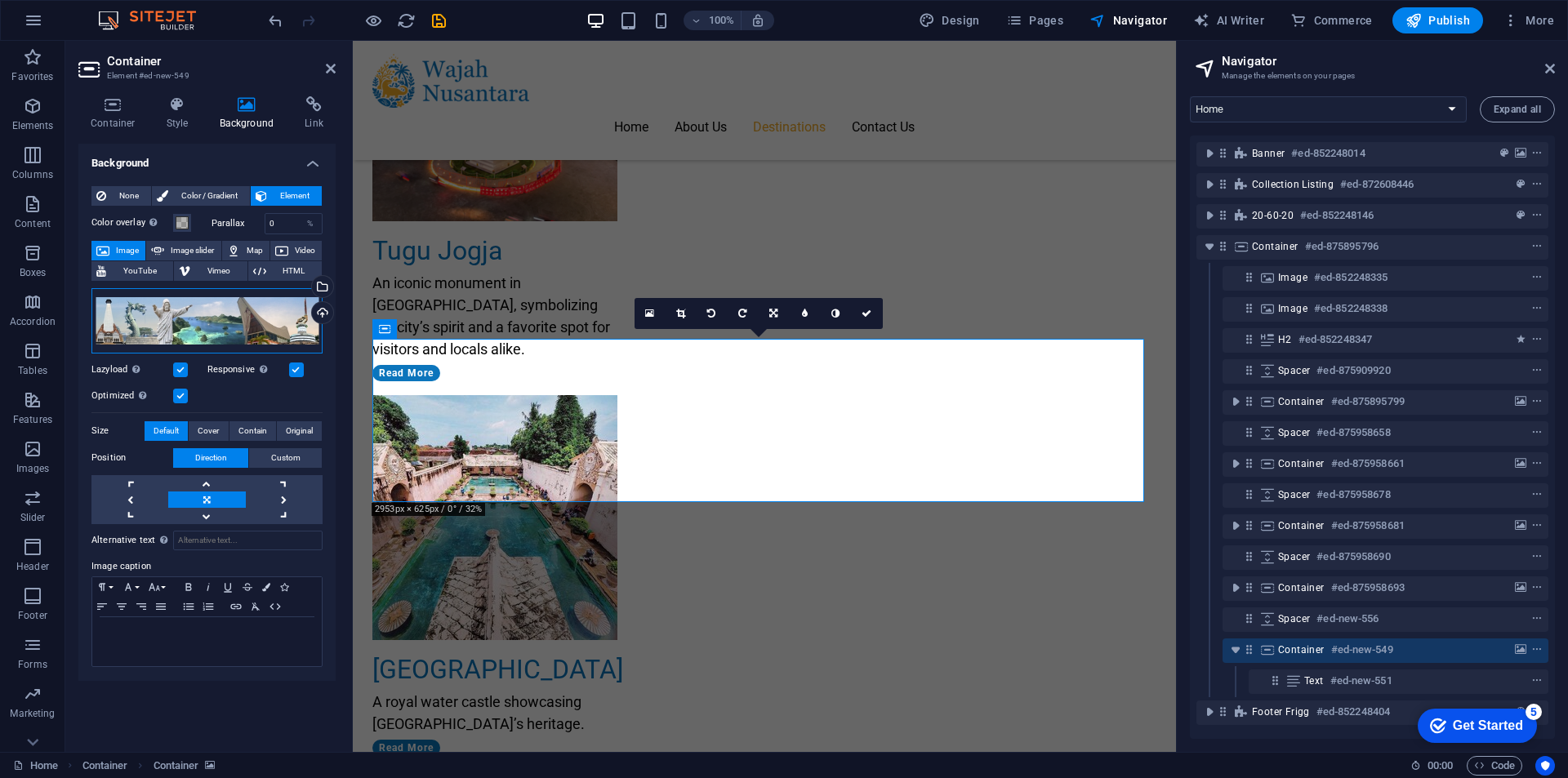
click at [179, 335] on div "Drag files here, click to choose files or select files from Files or our free s…" at bounding box center [207, 321] width 231 height 66
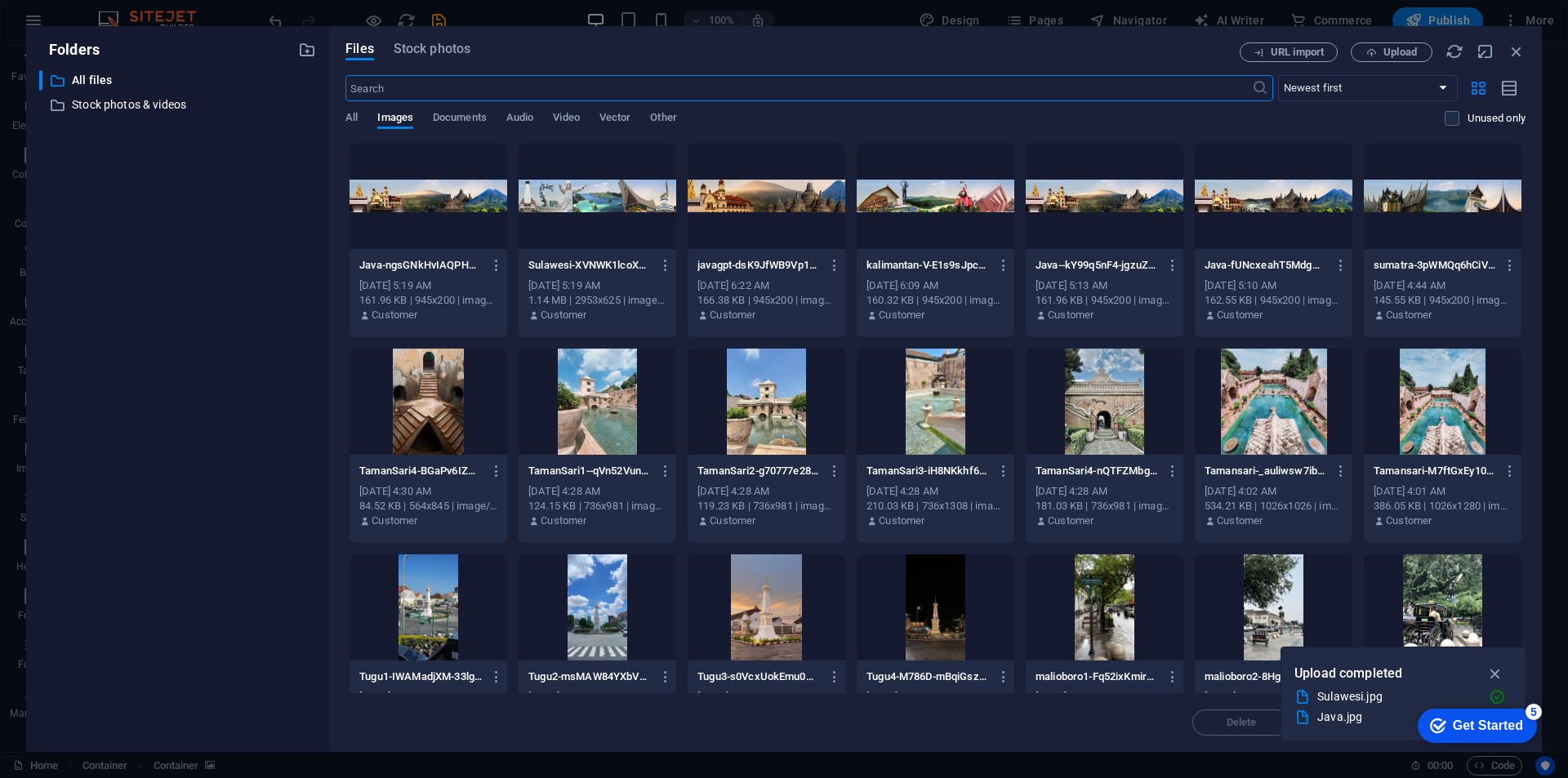
scroll to position [2885, 0]
click at [1414, 47] on span "Upload" at bounding box center [1400, 52] width 34 height 9
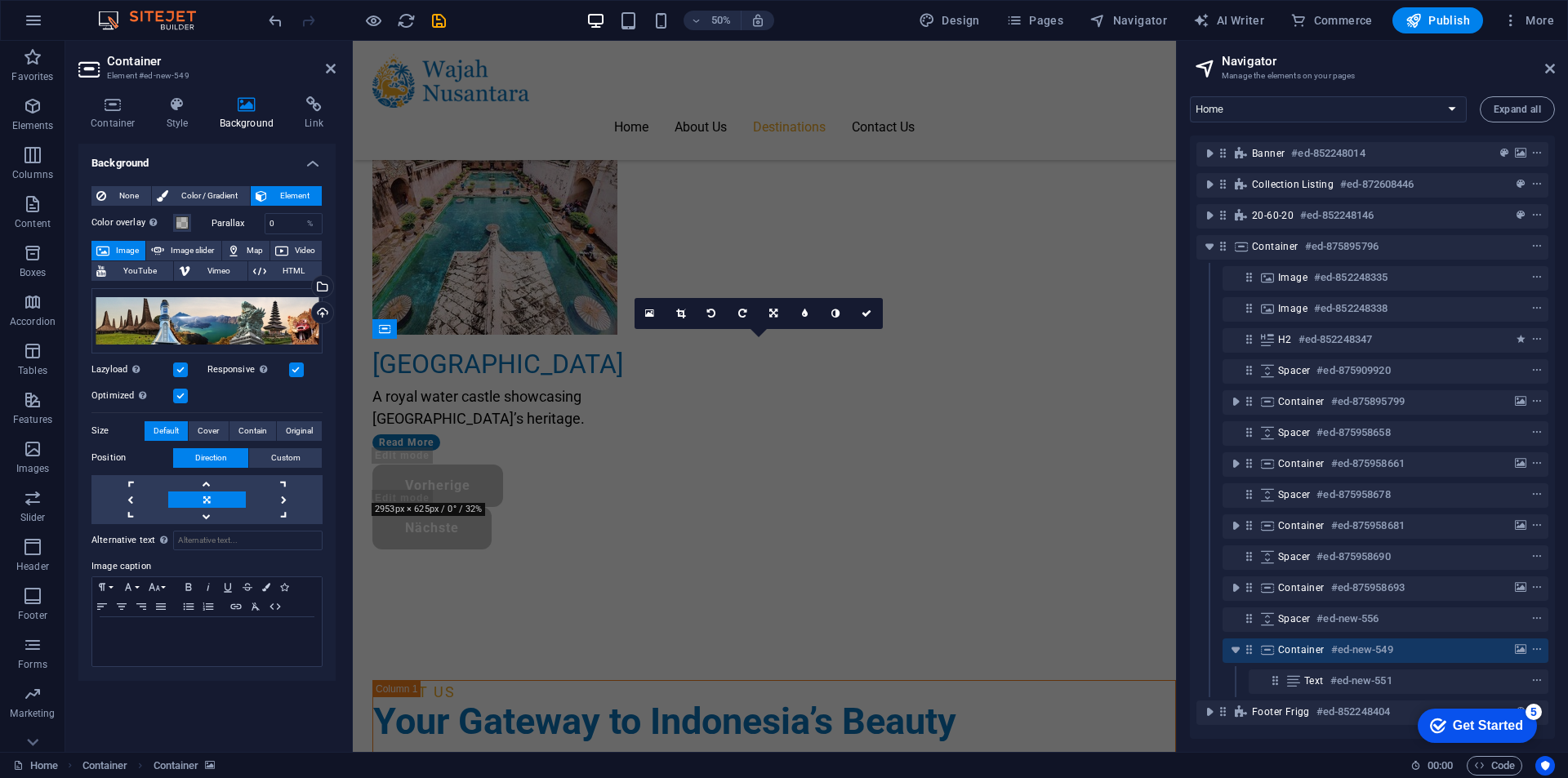
scroll to position [2580, 0]
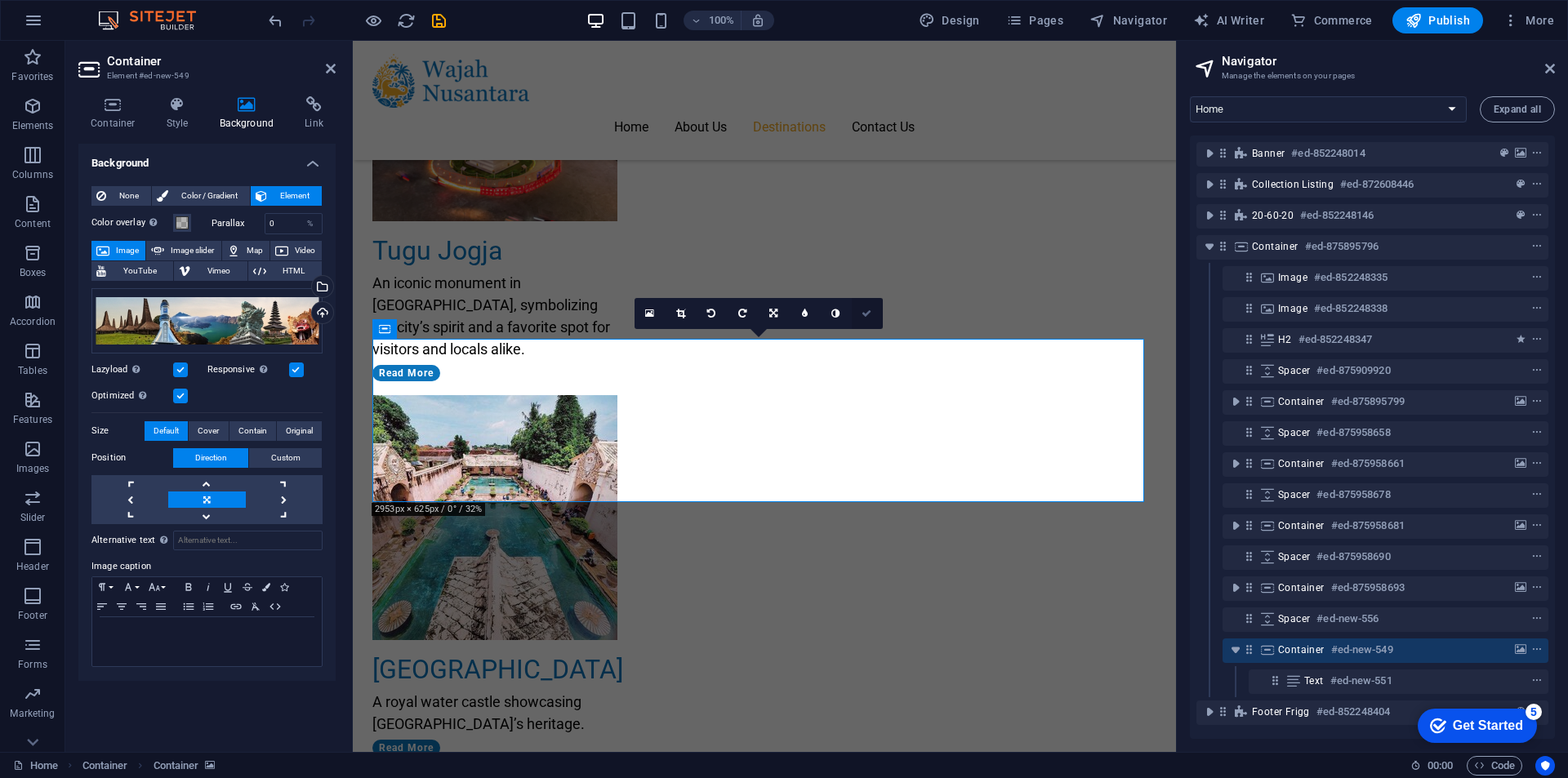
click at [862, 311] on icon at bounding box center [866, 313] width 9 height 9
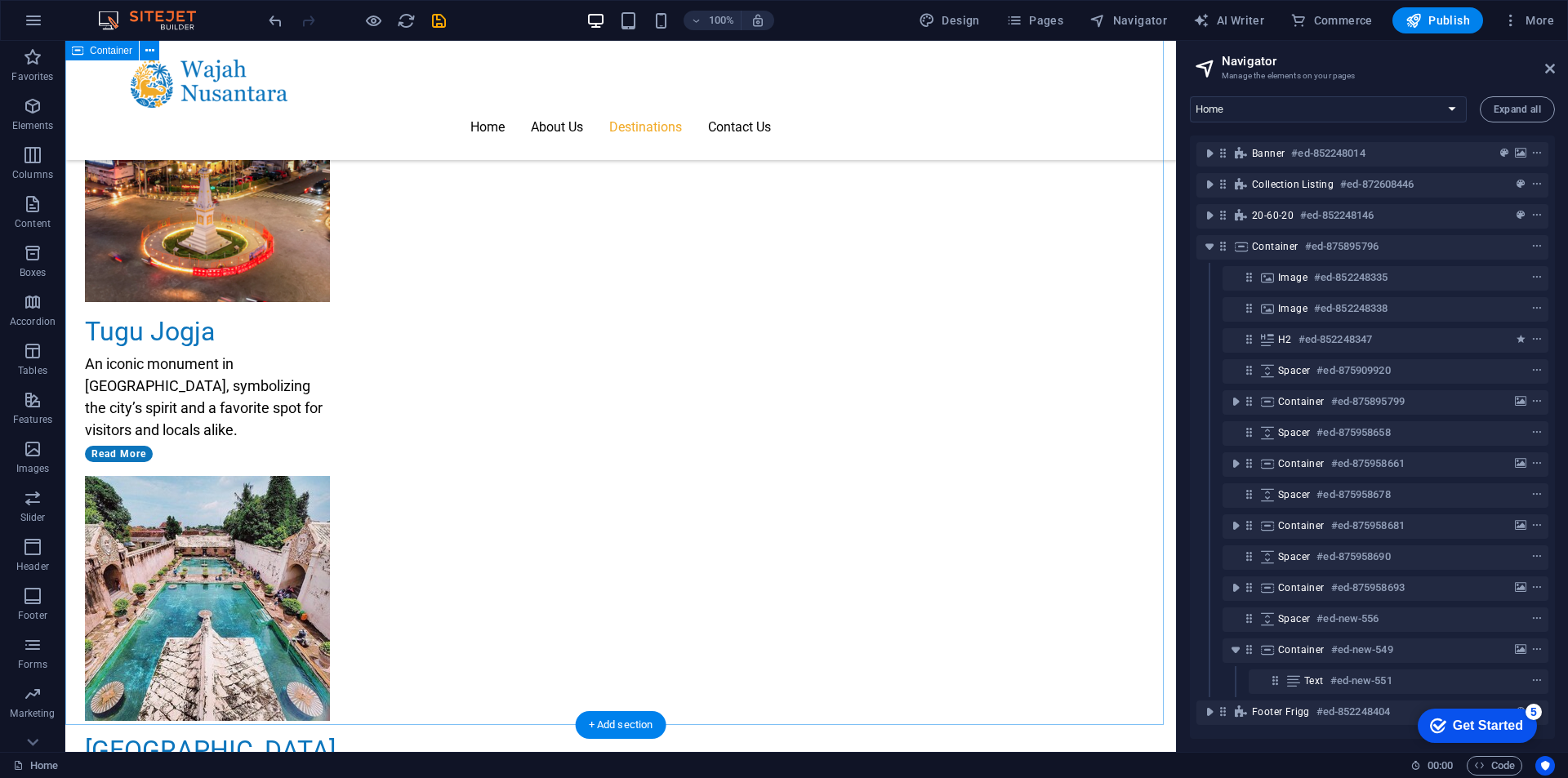
scroll to position [2431, 0]
